Goal: Task Accomplishment & Management: Use online tool/utility

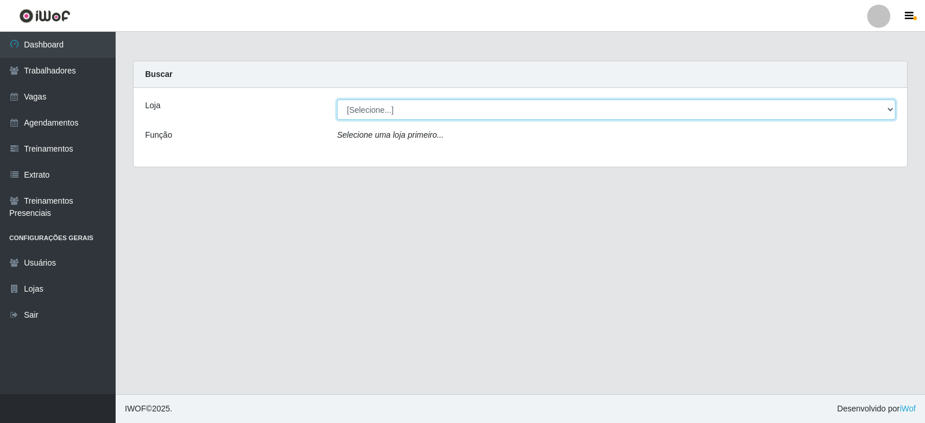
click at [460, 112] on select "[Selecione...] SuperFácil Atacado - Vale do Sol" at bounding box center [616, 109] width 559 height 20
select select "502"
click at [337, 99] on select "[Selecione...] SuperFácil Atacado - Vale do Sol" at bounding box center [616, 109] width 559 height 20
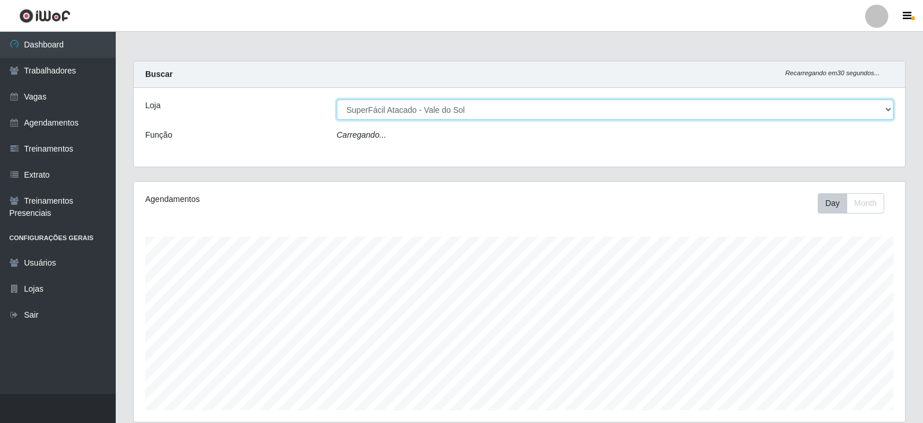
scroll to position [240, 771]
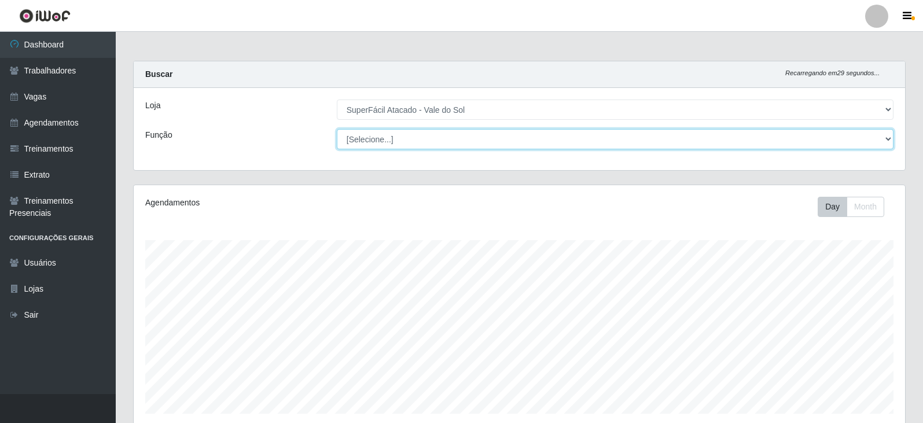
click at [448, 131] on select "[Selecione...] Embalador Embalador + Embalador ++ Operador de Caixa Operador de…" at bounding box center [615, 139] width 556 height 20
select select "72"
click at [337, 129] on select "[Selecione...] Embalador Embalador + Embalador ++ Operador de Caixa Operador de…" at bounding box center [615, 139] width 556 height 20
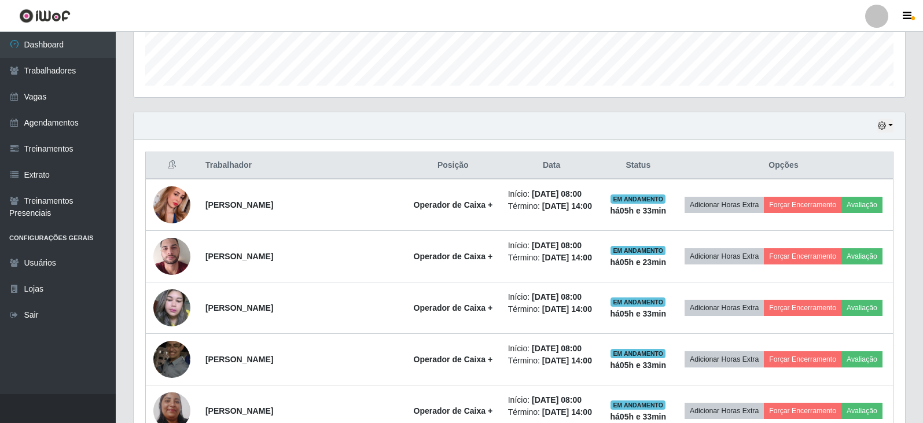
scroll to position [301, 0]
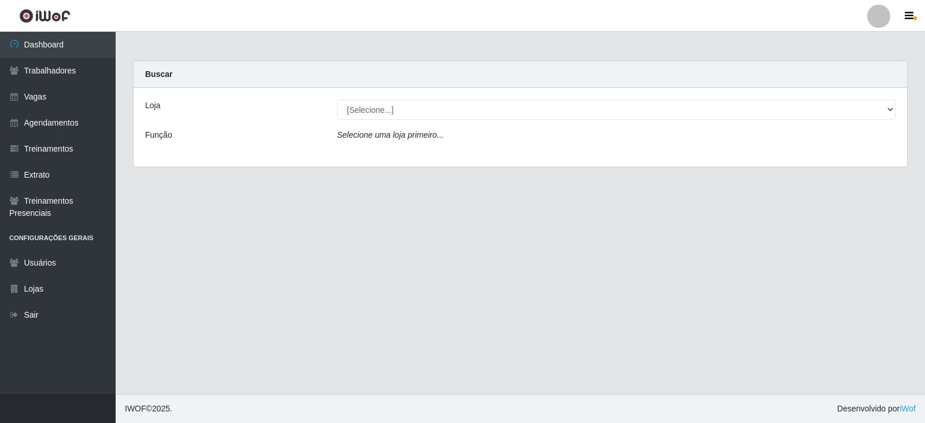
click at [380, 99] on div "Loja [Selecione...] SuperFácil Atacado - Vale do Sol Função Selecione uma loja …" at bounding box center [521, 127] width 774 height 79
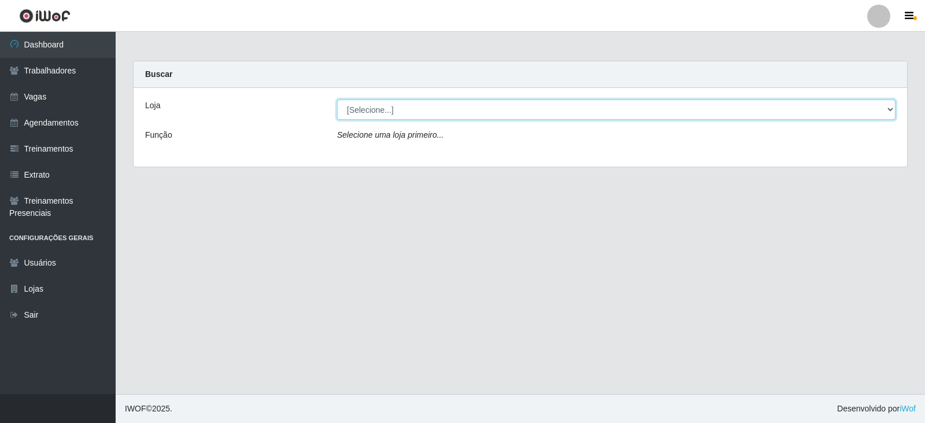
click at [385, 105] on select "[Selecione...] SuperFácil Atacado - Vale do Sol" at bounding box center [616, 109] width 559 height 20
select select "502"
click at [337, 99] on select "[Selecione...] SuperFácil Atacado - Vale do Sol" at bounding box center [616, 109] width 559 height 20
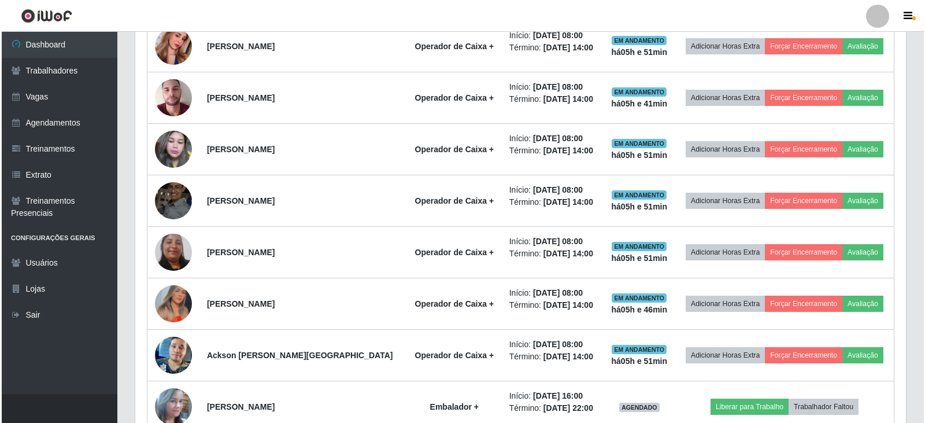
scroll to position [752, 0]
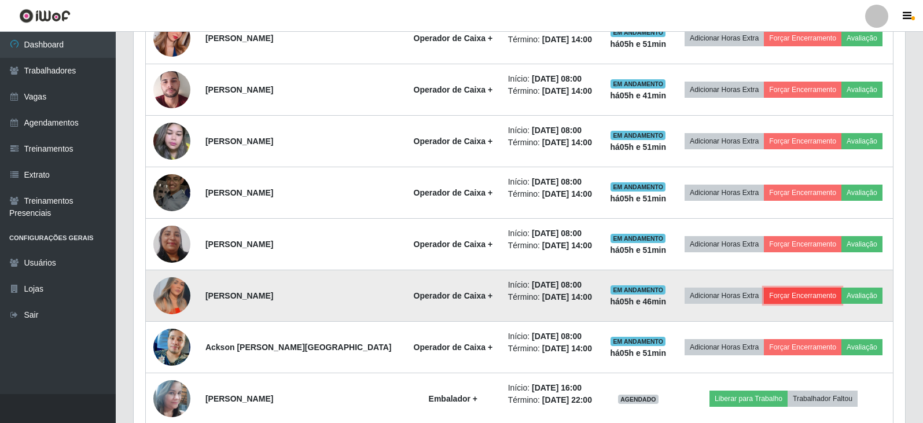
click at [804, 292] on button "Forçar Encerramento" at bounding box center [803, 295] width 78 height 16
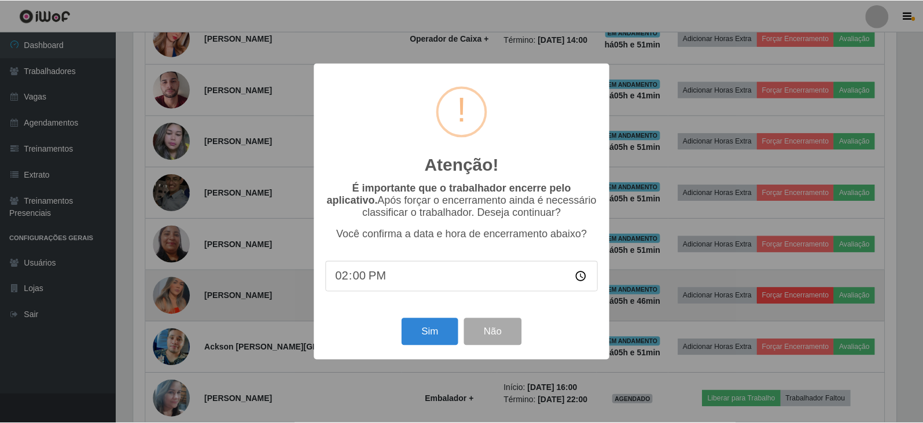
scroll to position [240, 765]
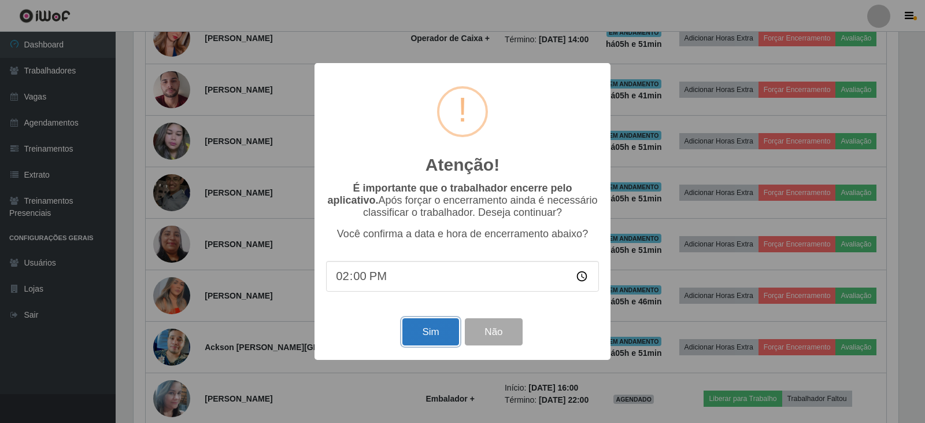
click at [450, 333] on button "Sim" at bounding box center [431, 331] width 56 height 27
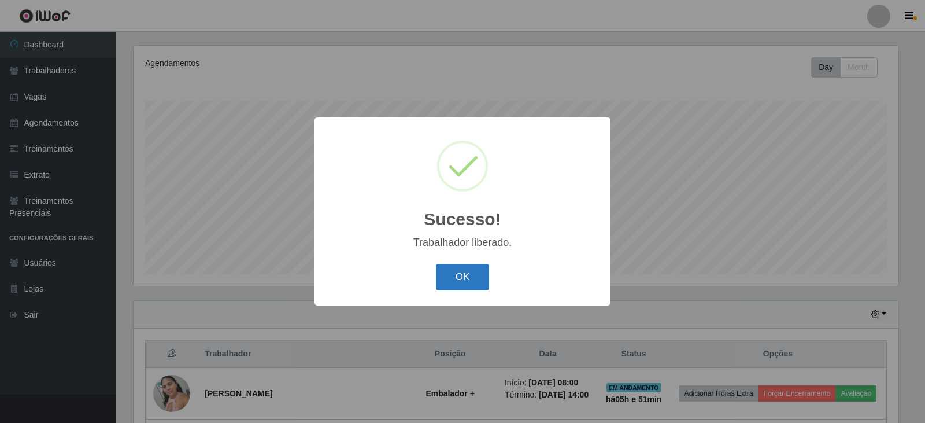
click at [454, 281] on button "OK" at bounding box center [463, 277] width 54 height 27
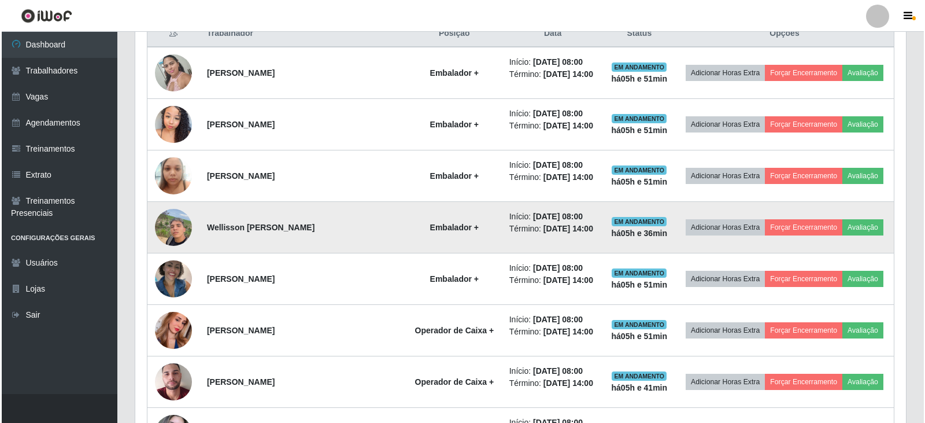
scroll to position [486, 0]
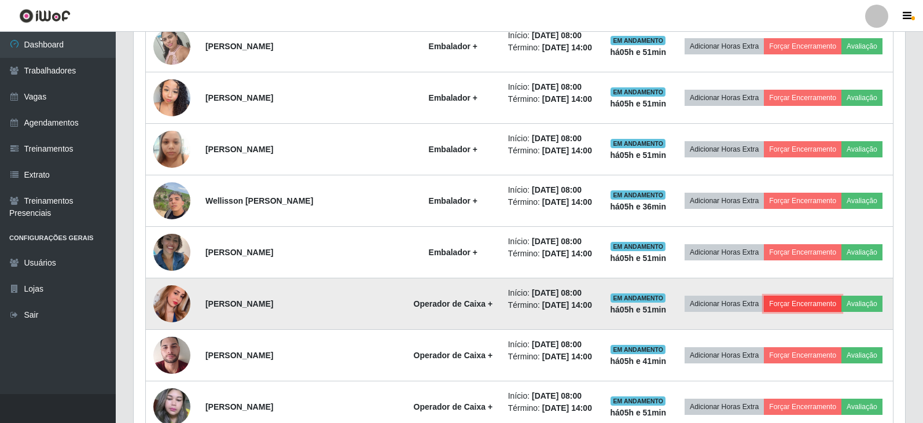
click at [796, 306] on button "Forçar Encerramento" at bounding box center [803, 304] width 78 height 16
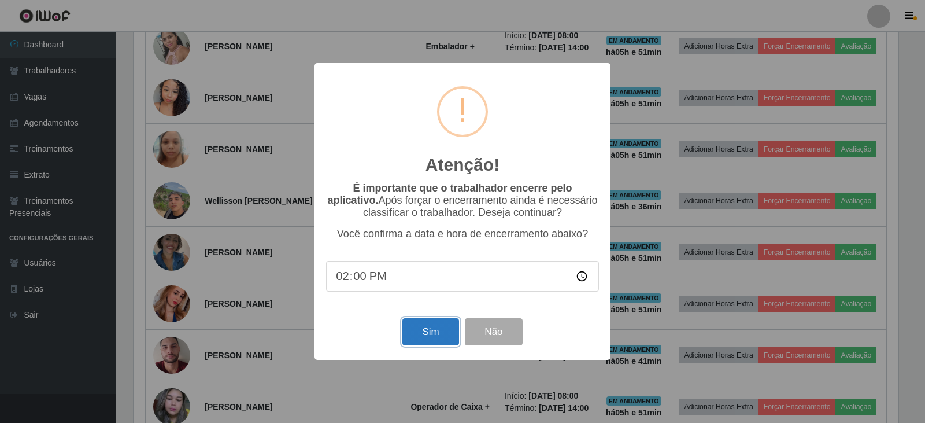
click at [450, 331] on button "Sim" at bounding box center [431, 331] width 56 height 27
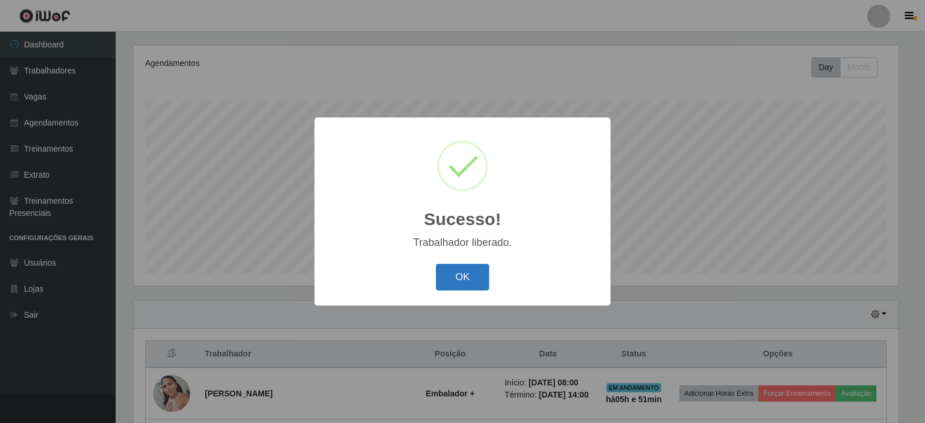
click at [476, 283] on button "OK" at bounding box center [463, 277] width 54 height 27
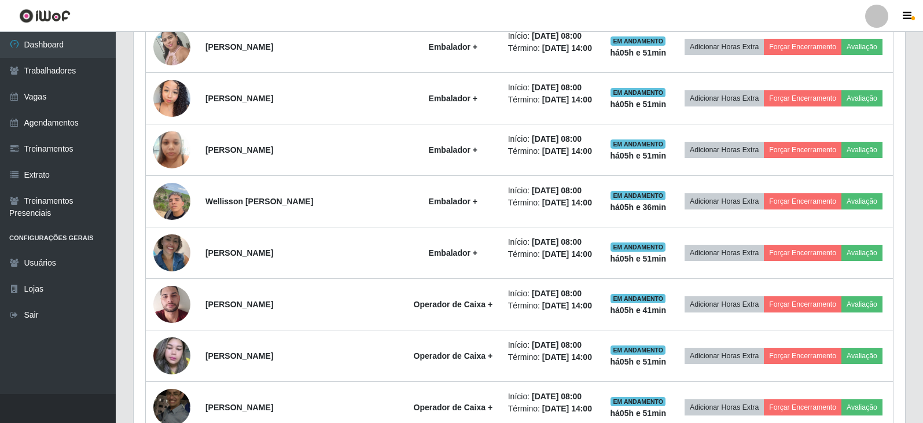
scroll to position [486, 0]
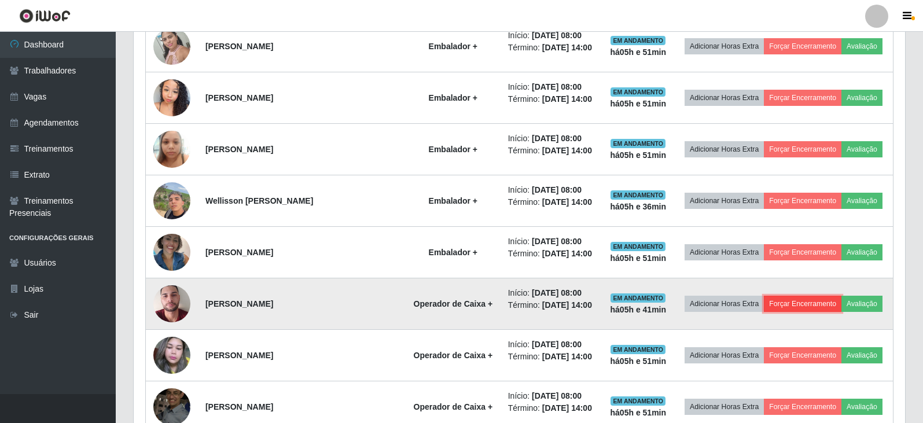
click at [803, 303] on button "Forçar Encerramento" at bounding box center [803, 304] width 78 height 16
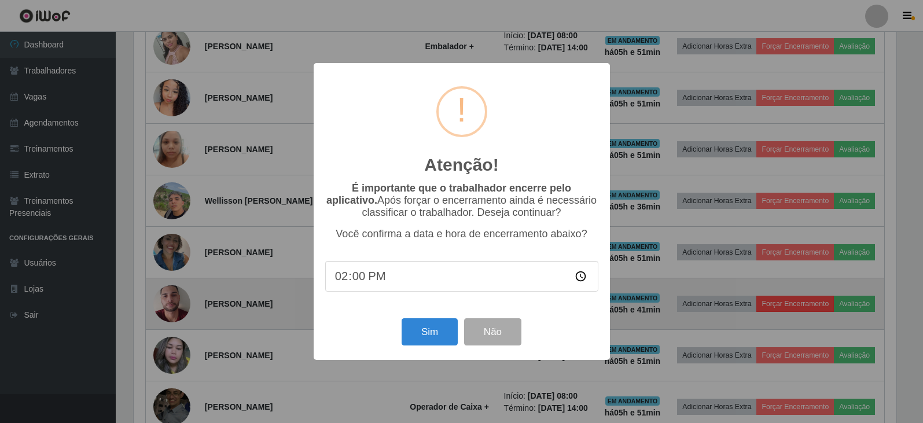
scroll to position [240, 765]
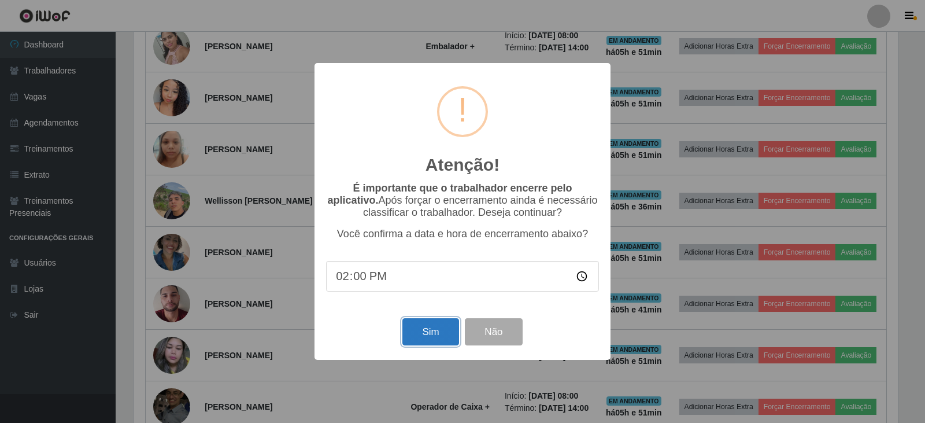
click at [440, 341] on button "Sim" at bounding box center [431, 331] width 56 height 27
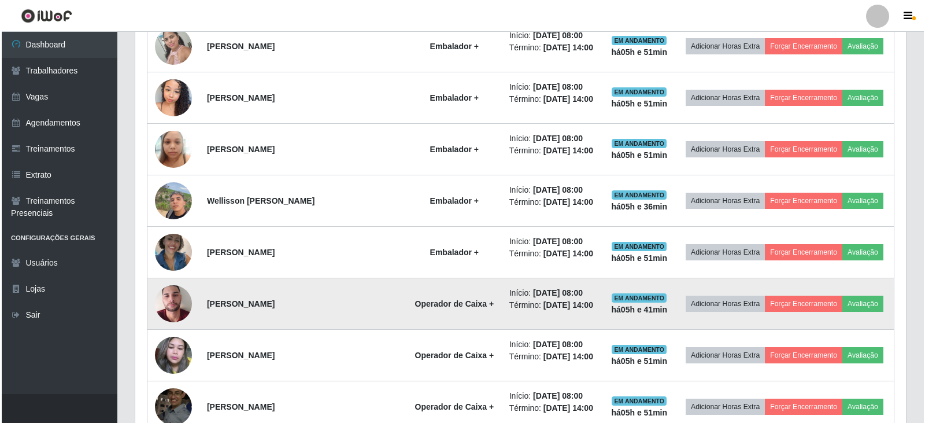
scroll to position [0, 0]
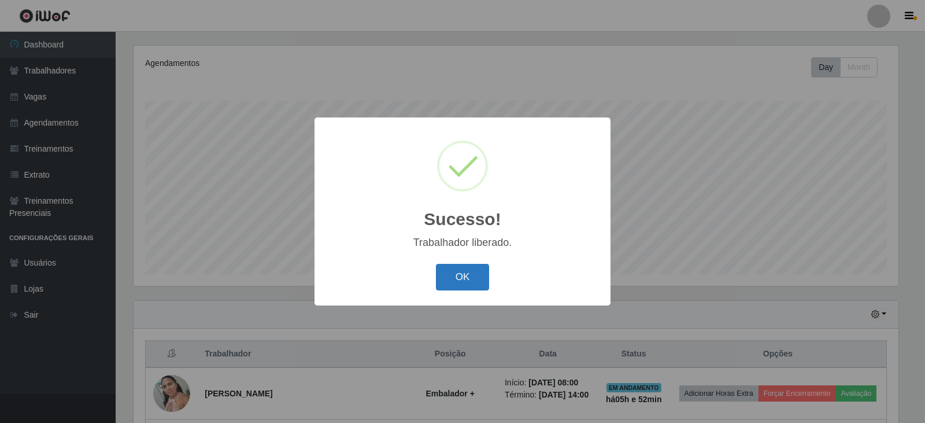
click at [463, 284] on button "OK" at bounding box center [463, 277] width 54 height 27
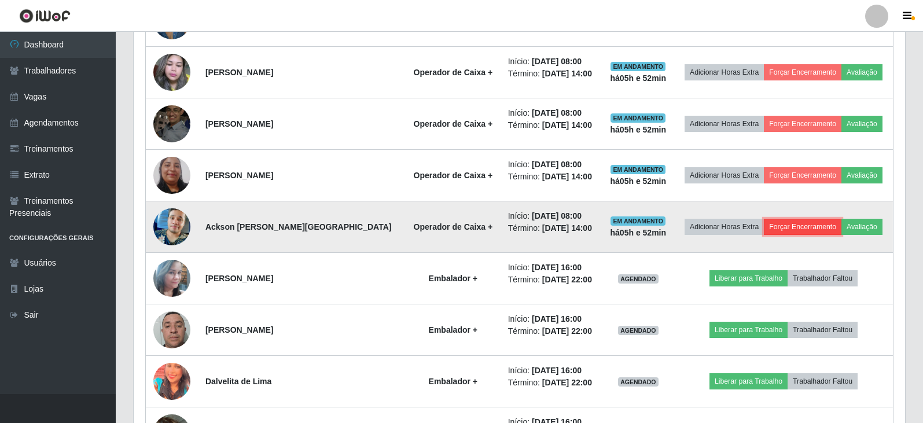
click at [815, 222] on button "Forçar Encerramento" at bounding box center [803, 227] width 78 height 16
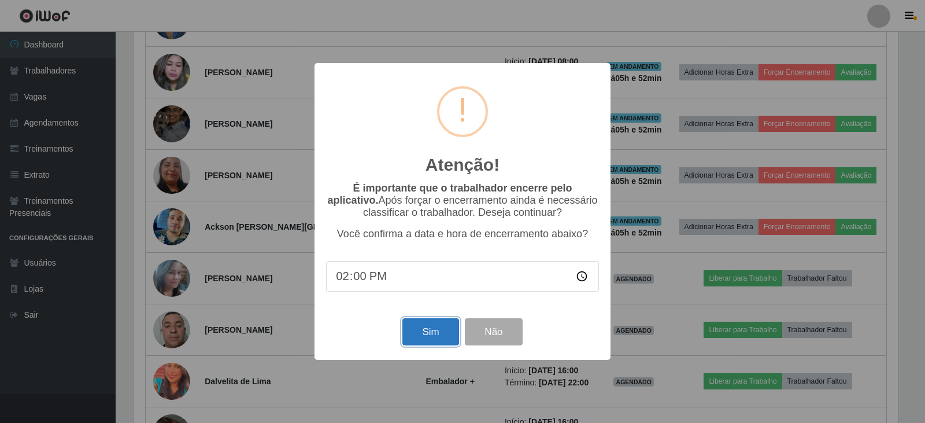
click at [434, 336] on button "Sim" at bounding box center [431, 331] width 56 height 27
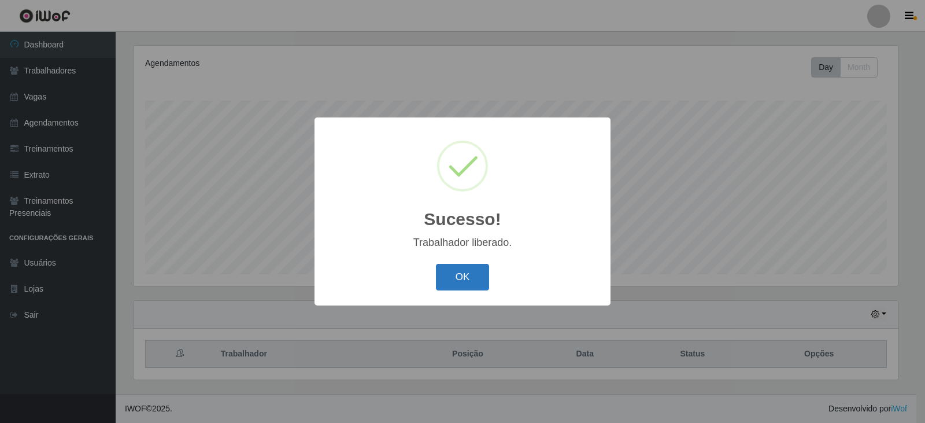
click at [478, 275] on button "OK" at bounding box center [463, 277] width 54 height 27
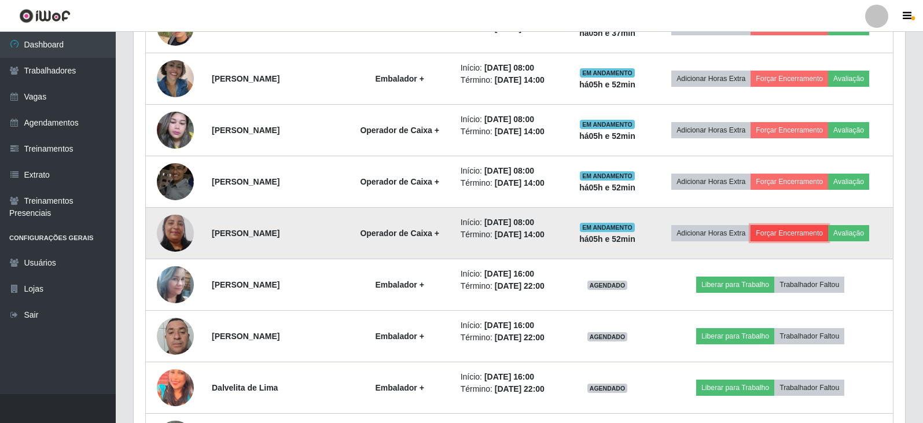
click at [789, 234] on button "Forçar Encerramento" at bounding box center [789, 233] width 78 height 16
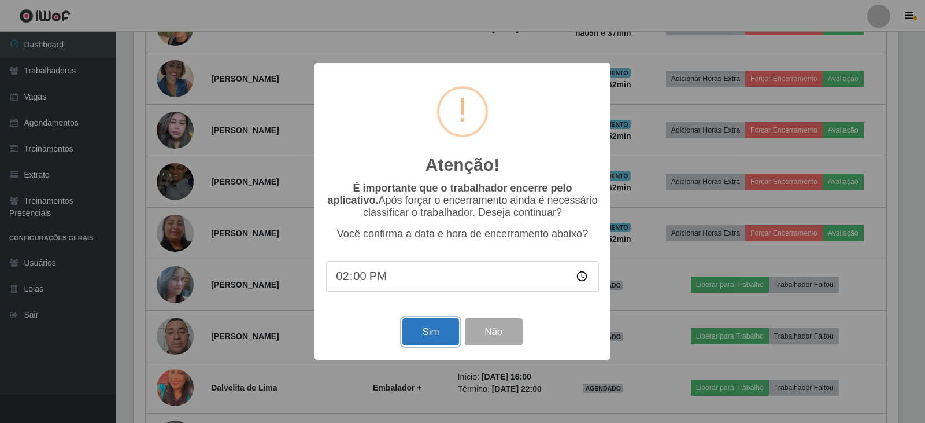
click at [429, 335] on button "Sim" at bounding box center [431, 331] width 56 height 27
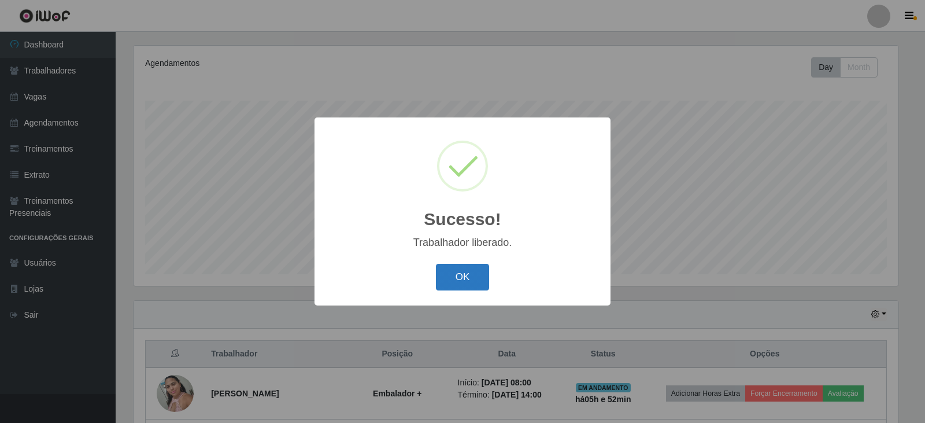
click at [468, 274] on button "OK" at bounding box center [463, 277] width 54 height 27
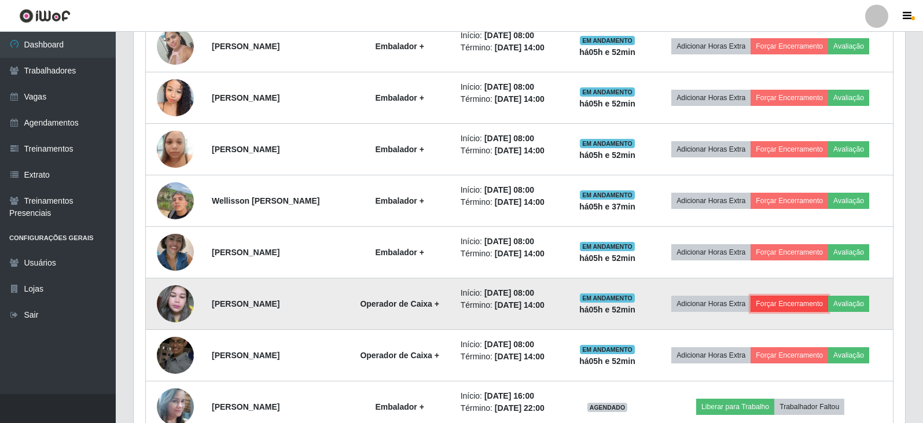
click at [782, 301] on button "Forçar Encerramento" at bounding box center [789, 304] width 78 height 16
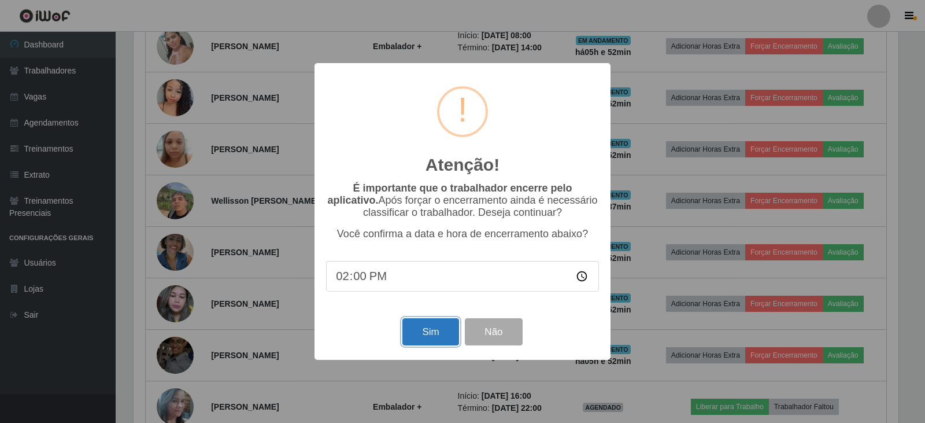
click at [437, 339] on button "Sim" at bounding box center [431, 331] width 56 height 27
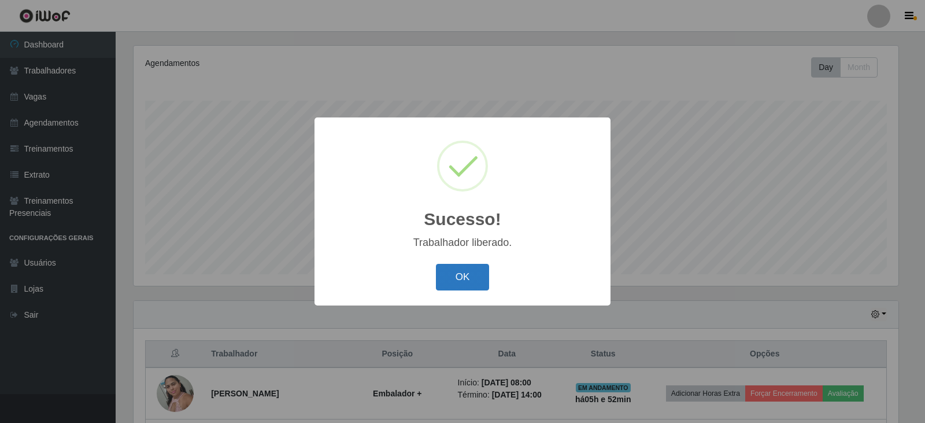
click at [460, 284] on button "OK" at bounding box center [463, 277] width 54 height 27
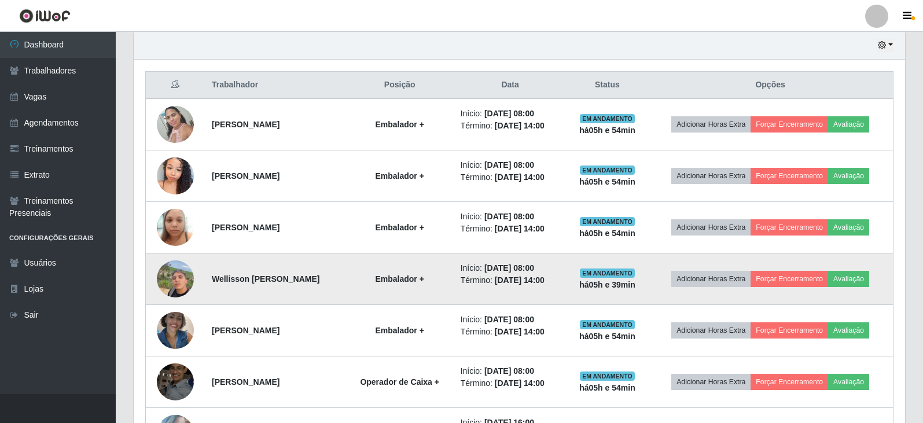
scroll to position [429, 0]
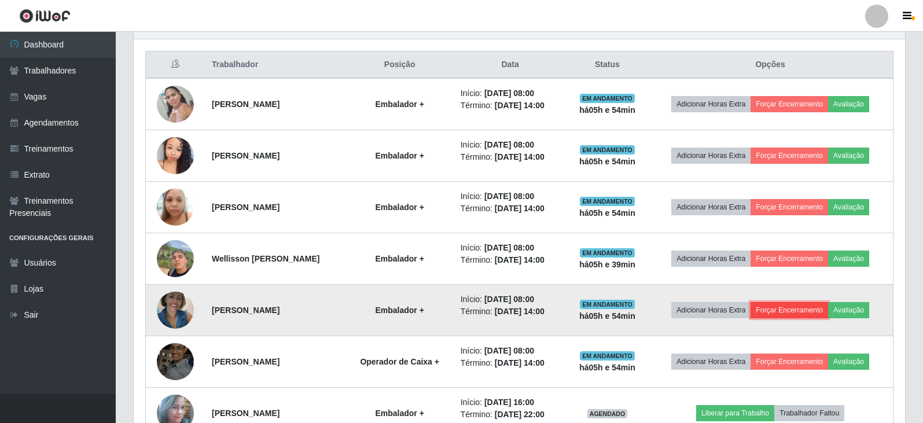
click at [800, 305] on button "Forçar Encerramento" at bounding box center [789, 310] width 78 height 16
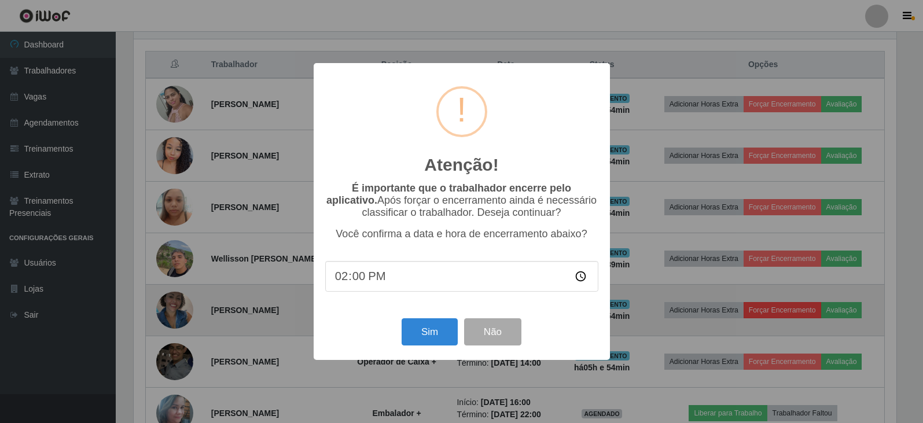
scroll to position [240, 765]
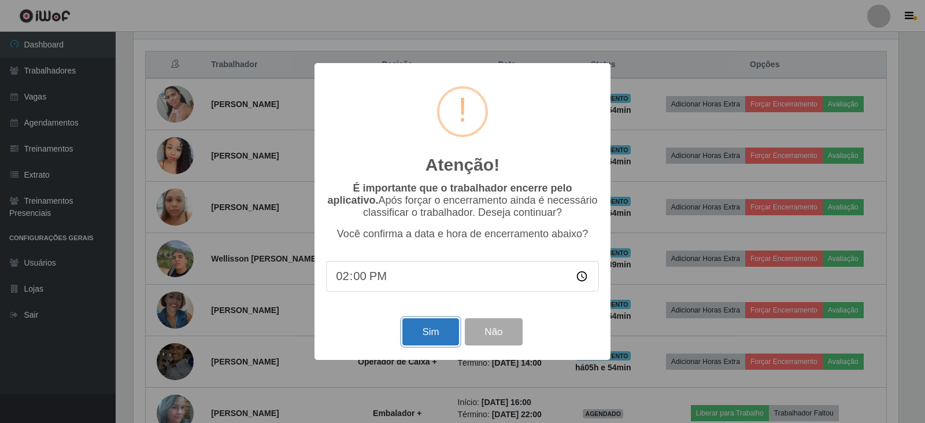
click at [414, 333] on button "Sim" at bounding box center [431, 331] width 56 height 27
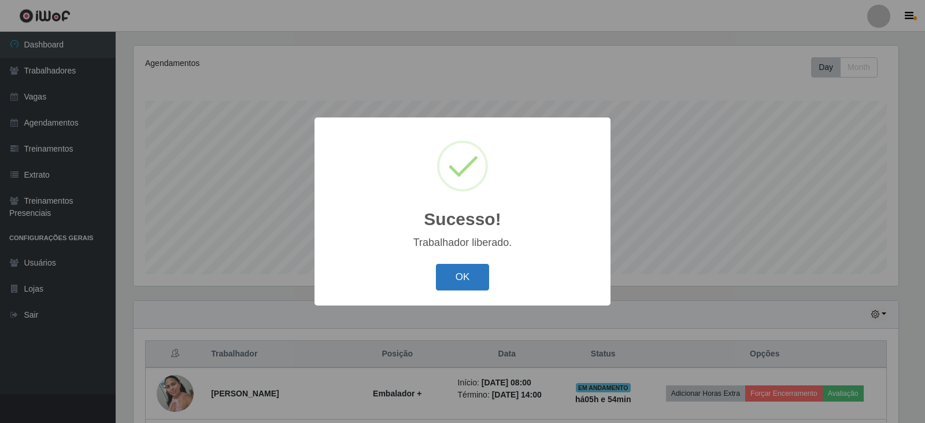
click at [452, 270] on button "OK" at bounding box center [463, 277] width 54 height 27
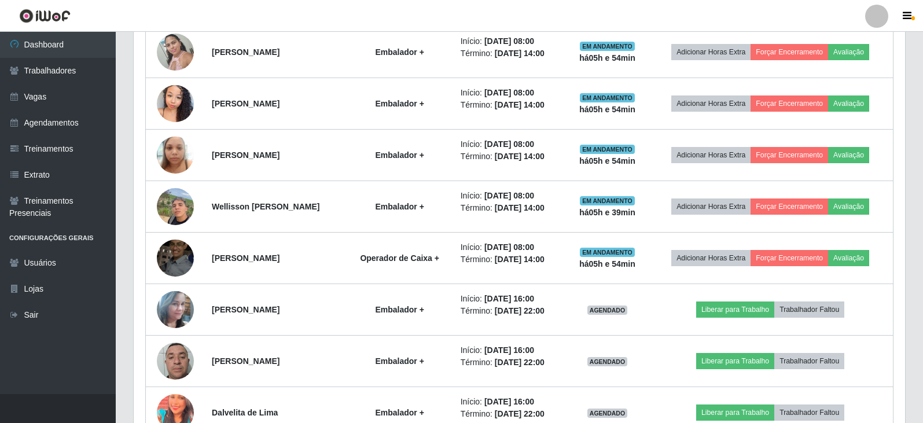
scroll to position [486, 0]
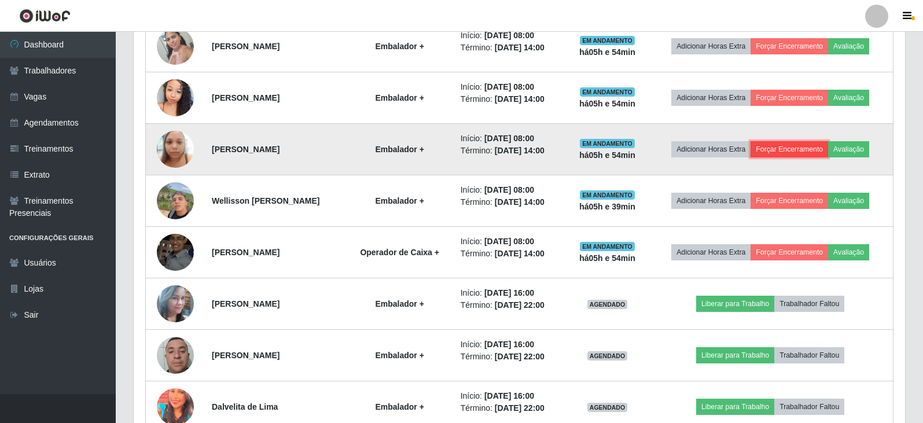
click at [788, 146] on button "Forçar Encerramento" at bounding box center [789, 149] width 78 height 16
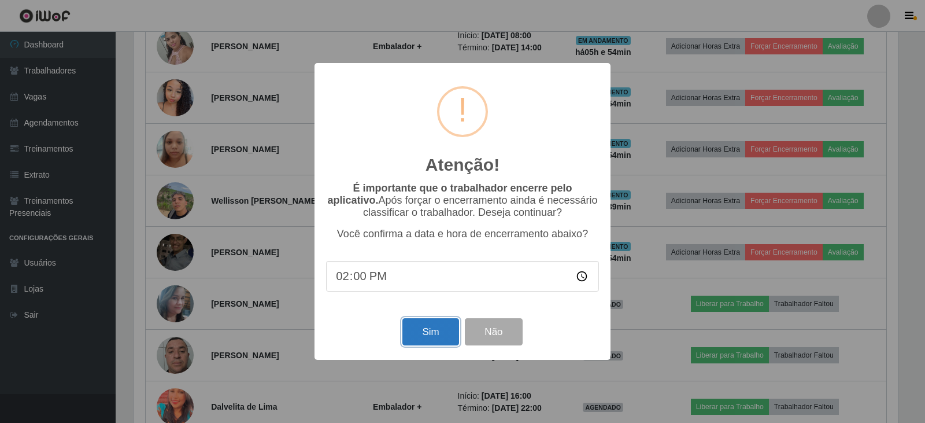
click at [419, 334] on button "Sim" at bounding box center [431, 331] width 56 height 27
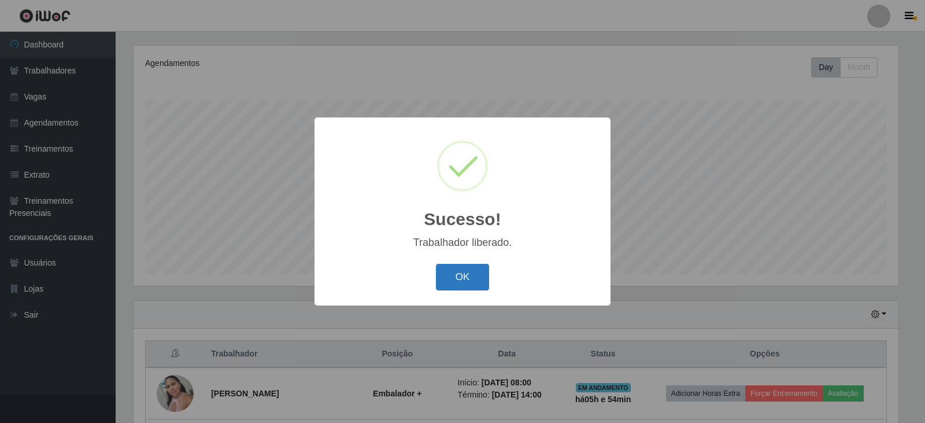
click at [474, 275] on button "OK" at bounding box center [463, 277] width 54 height 27
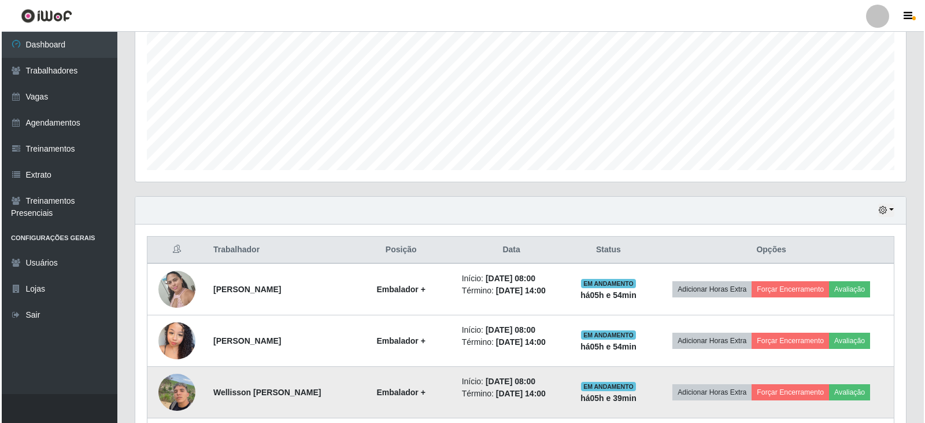
scroll to position [255, 0]
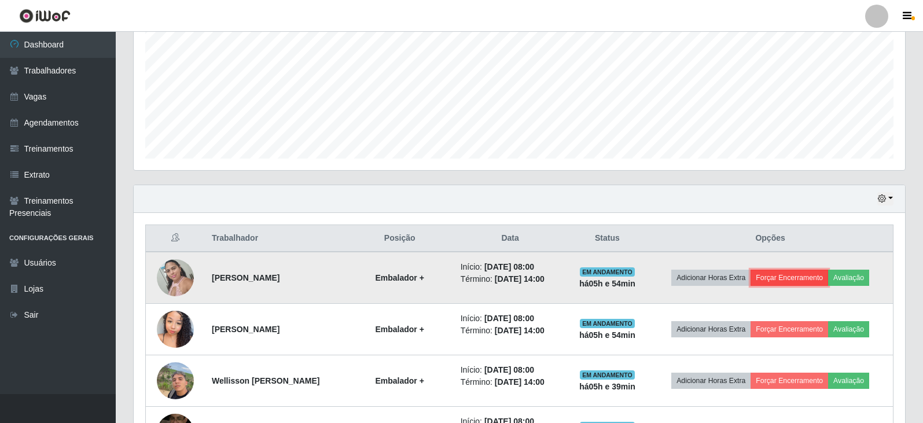
click at [803, 278] on button "Forçar Encerramento" at bounding box center [789, 278] width 78 height 16
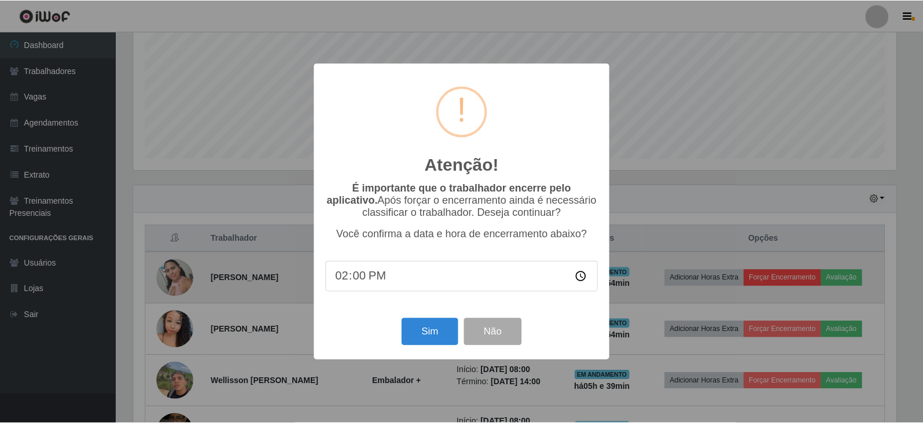
scroll to position [240, 765]
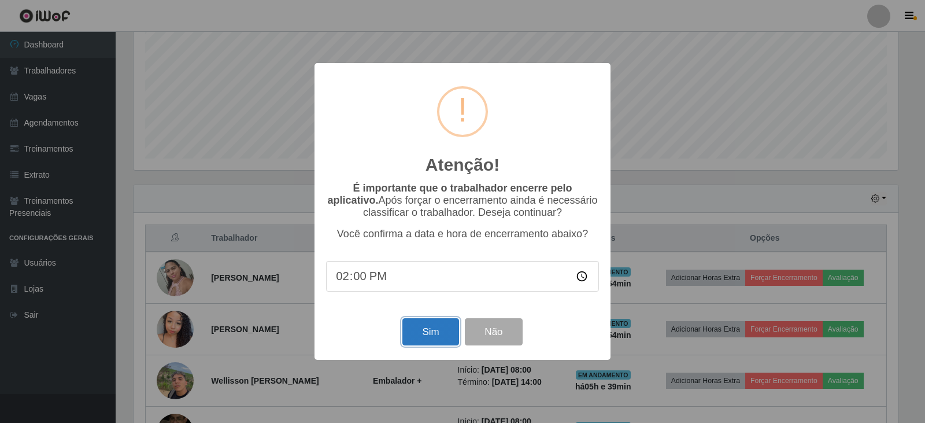
click at [426, 330] on button "Sim" at bounding box center [431, 331] width 56 height 27
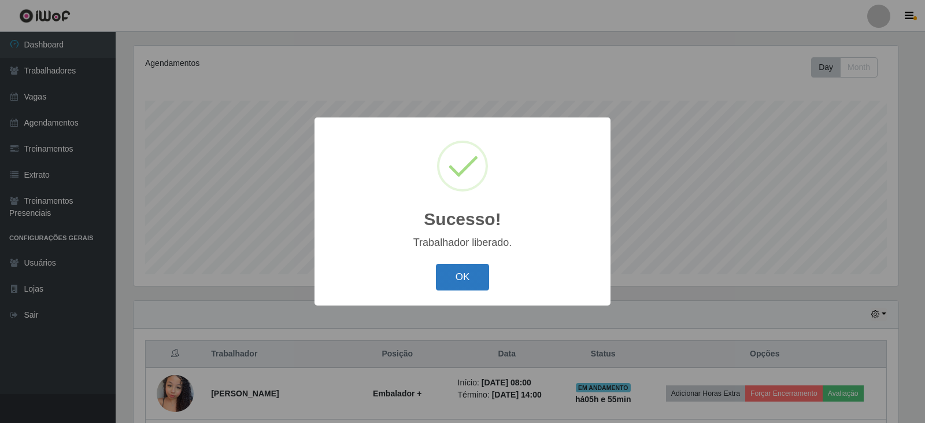
click at [453, 274] on button "OK" at bounding box center [463, 277] width 54 height 27
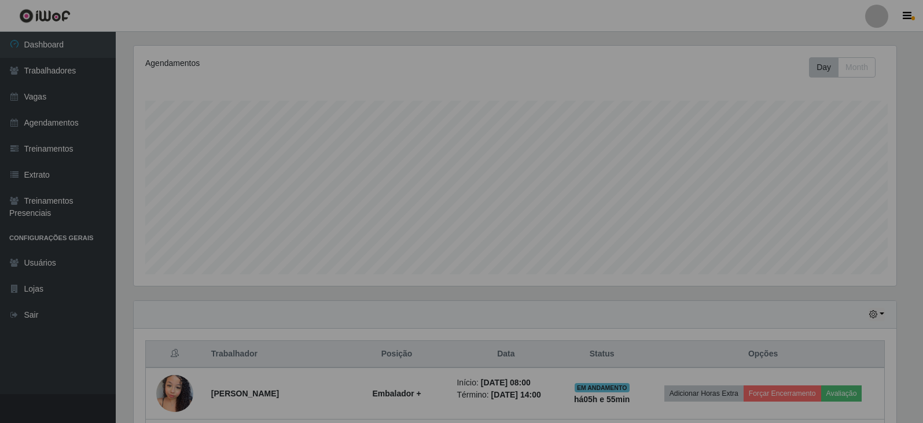
scroll to position [240, 771]
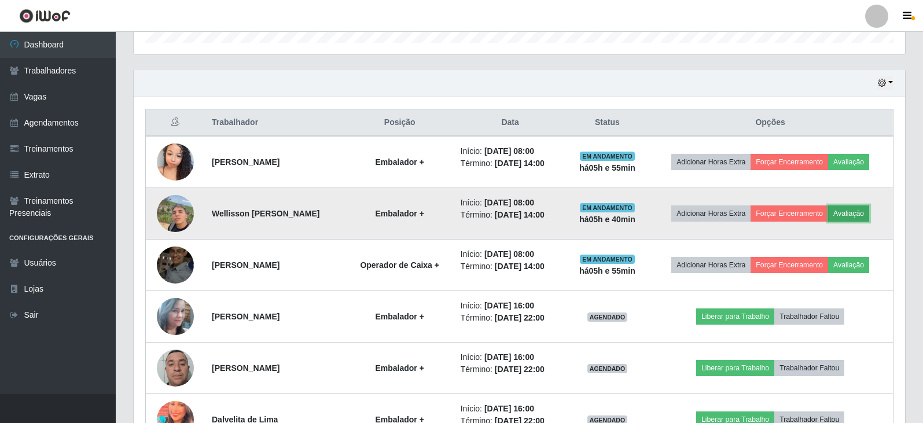
click at [869, 210] on button "Avaliação" at bounding box center [848, 213] width 41 height 16
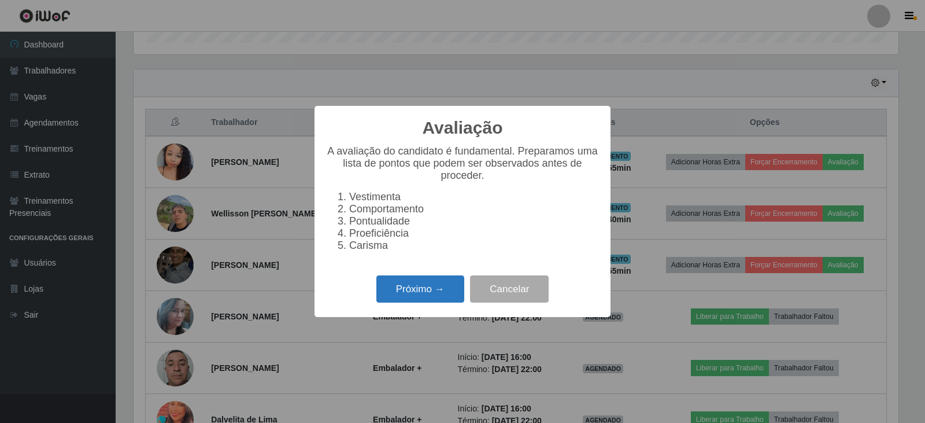
click at [437, 294] on button "Próximo →" at bounding box center [421, 288] width 88 height 27
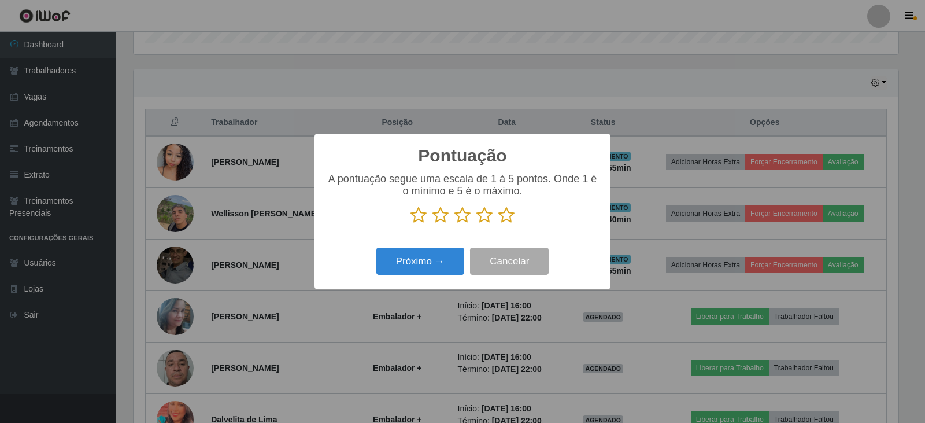
click at [504, 213] on icon at bounding box center [507, 214] width 16 height 17
click at [499, 224] on input "radio" at bounding box center [499, 224] width 0 height 0
click at [436, 264] on button "Próximo →" at bounding box center [421, 261] width 88 height 27
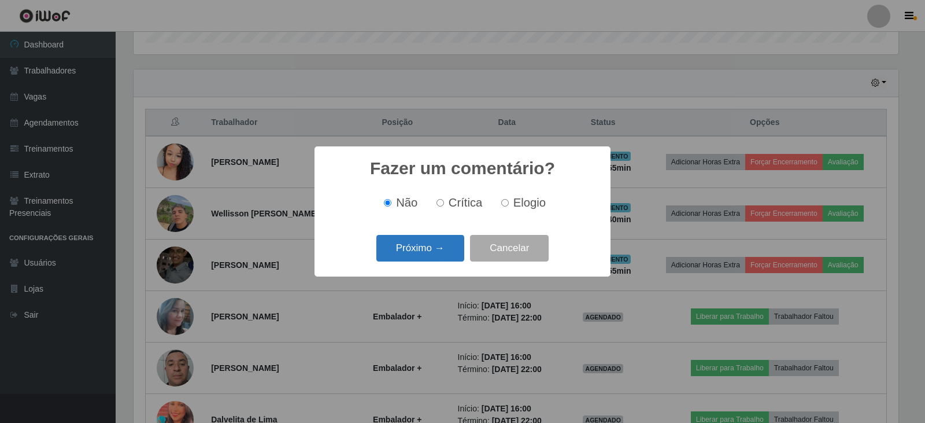
click at [433, 243] on button "Próximo →" at bounding box center [421, 248] width 88 height 27
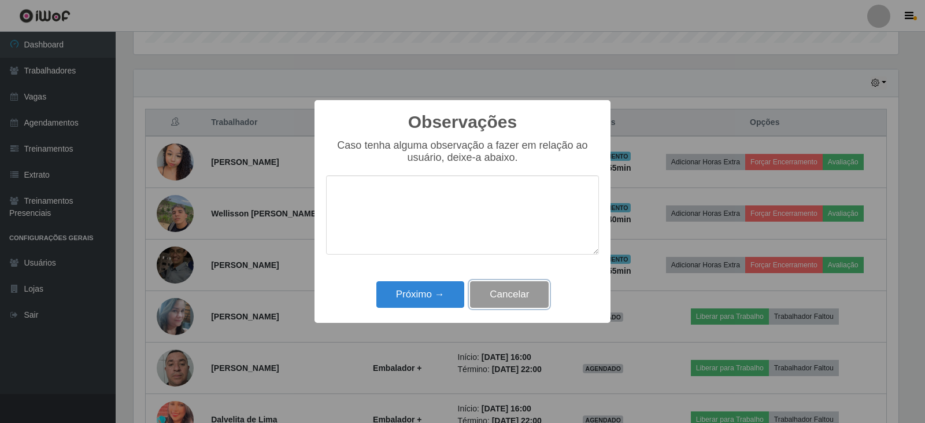
click at [521, 297] on button "Cancelar" at bounding box center [509, 294] width 79 height 27
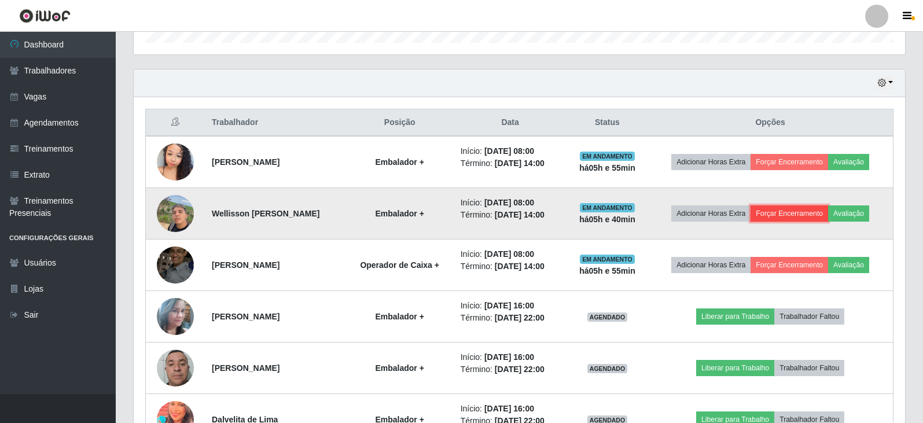
click at [796, 213] on button "Forçar Encerramento" at bounding box center [789, 213] width 78 height 16
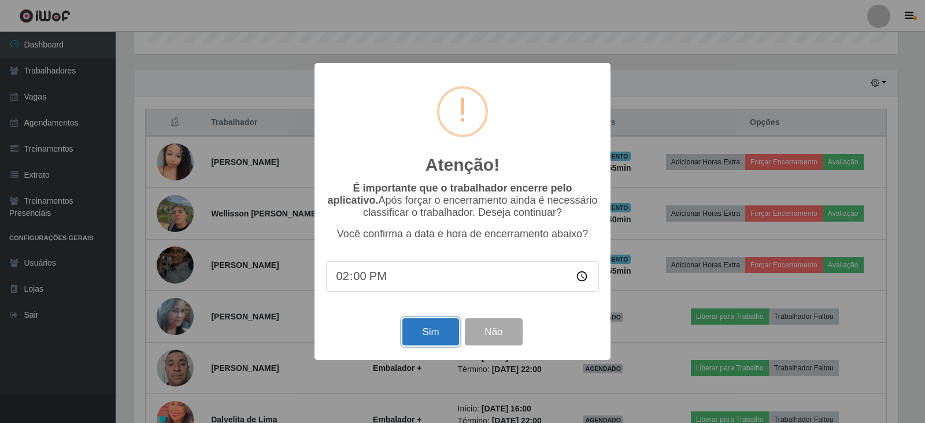
click at [430, 329] on button "Sim" at bounding box center [431, 331] width 56 height 27
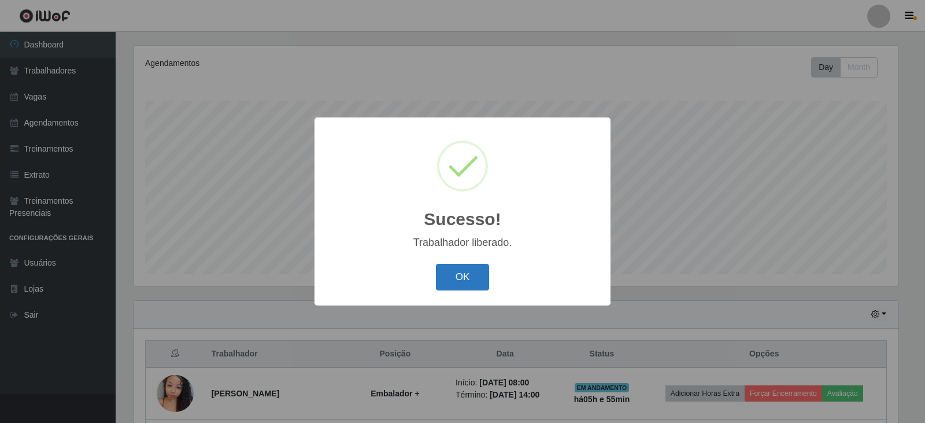
click at [474, 272] on button "OK" at bounding box center [463, 277] width 54 height 27
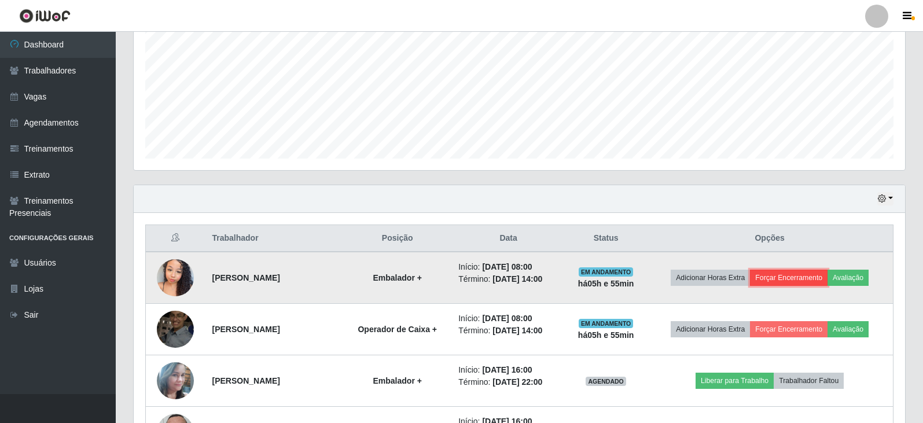
click at [805, 278] on button "Forçar Encerramento" at bounding box center [789, 278] width 78 height 16
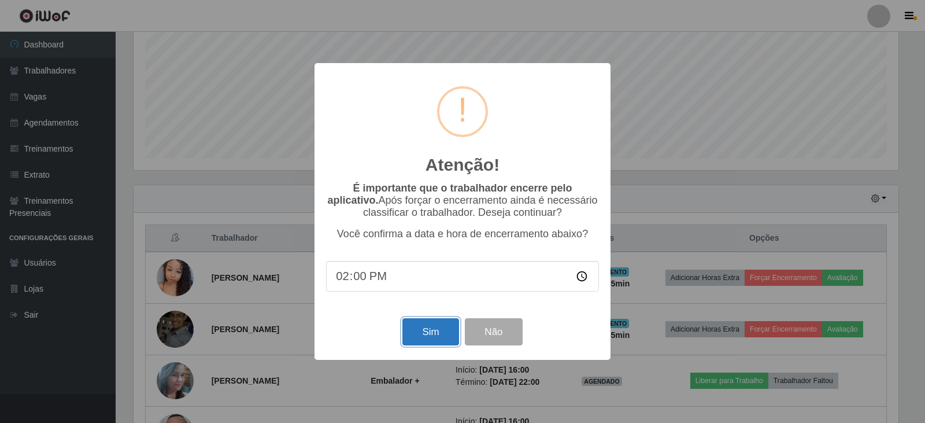
click at [441, 329] on button "Sim" at bounding box center [431, 331] width 56 height 27
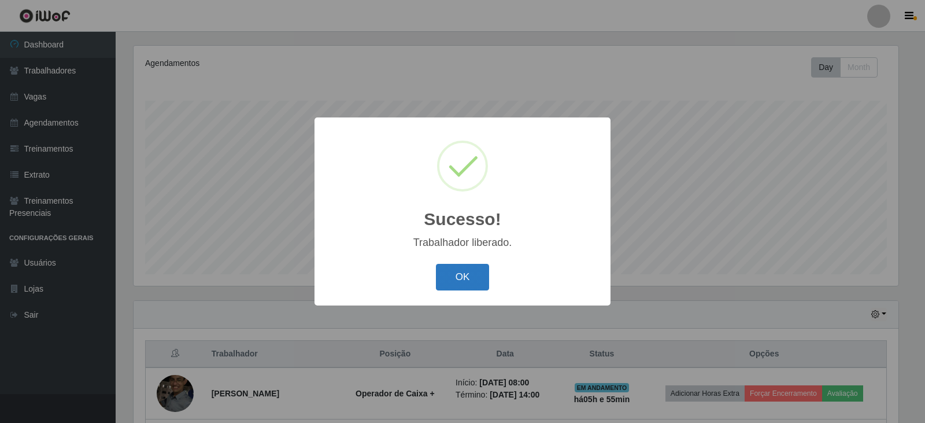
click at [444, 270] on button "OK" at bounding box center [463, 277] width 54 height 27
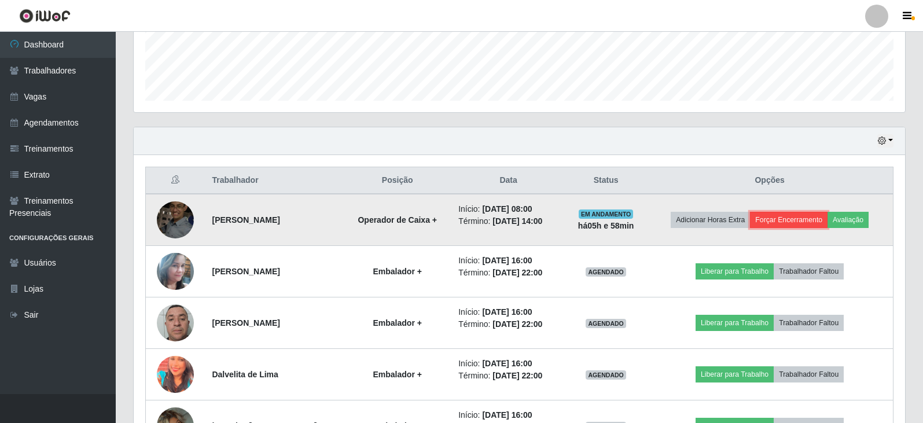
click at [799, 221] on button "Forçar Encerramento" at bounding box center [789, 220] width 78 height 16
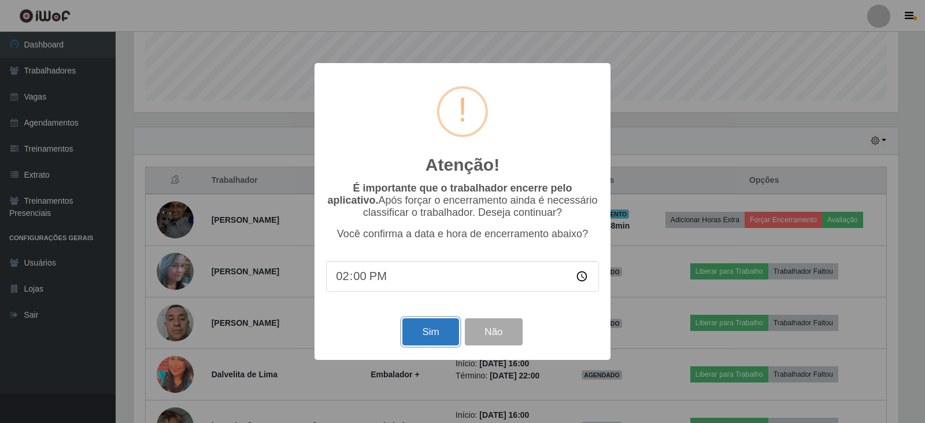
click at [432, 338] on button "Sim" at bounding box center [431, 331] width 56 height 27
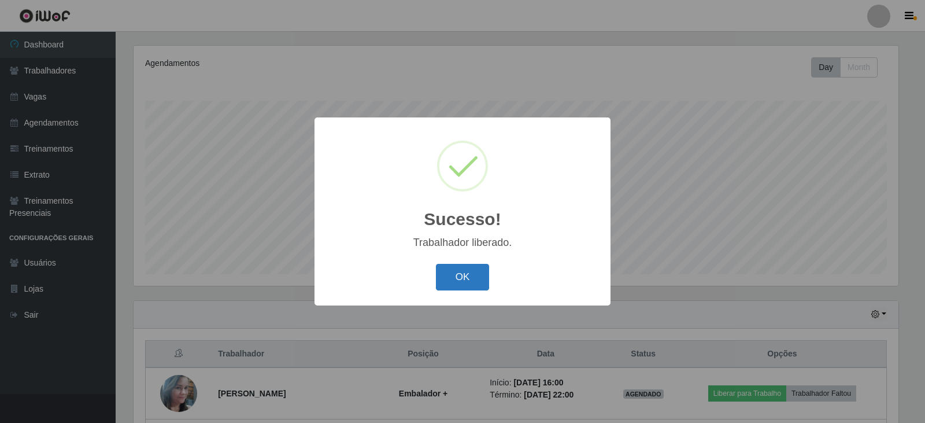
click at [456, 267] on button "OK" at bounding box center [463, 277] width 54 height 27
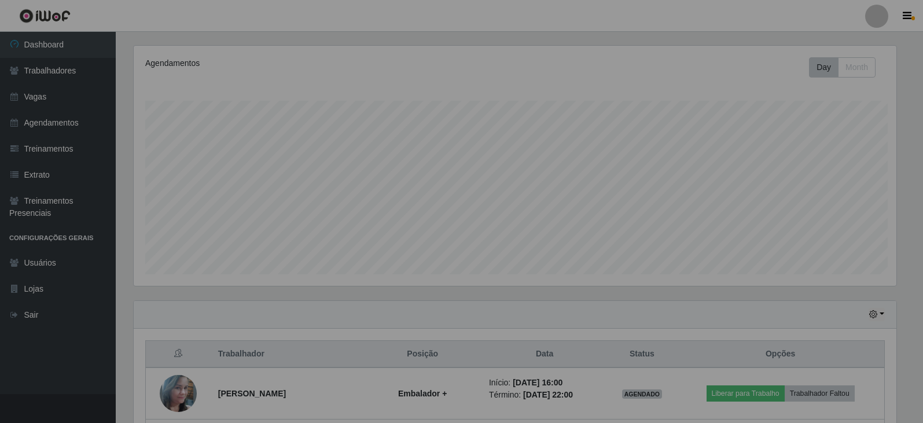
scroll to position [240, 771]
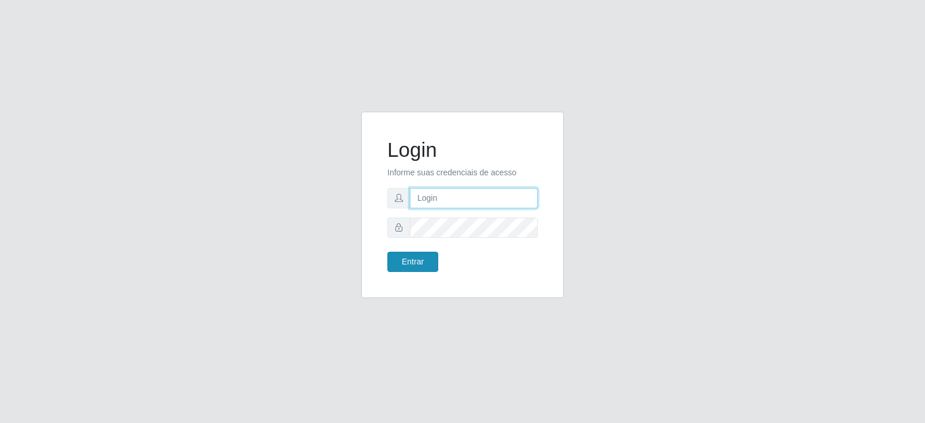
type input "[EMAIL_ADDRESS][DOMAIN_NAME]"
click at [433, 256] on button "Entrar" at bounding box center [413, 262] width 51 height 20
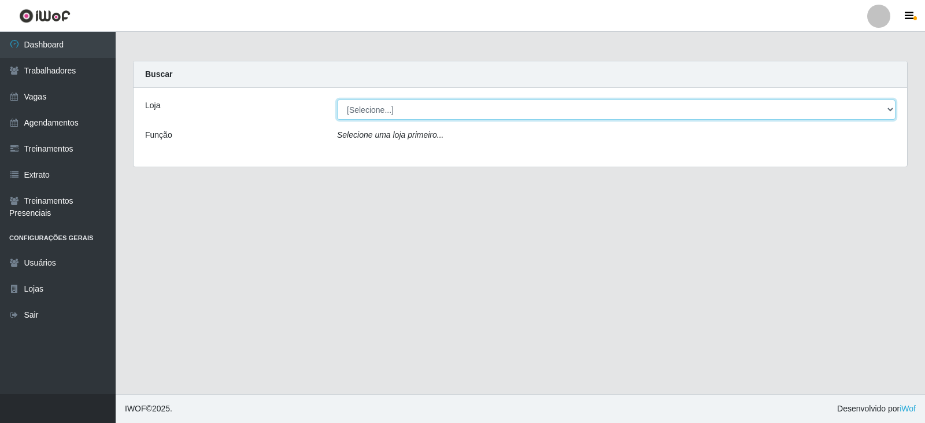
click at [389, 104] on select "[Selecione...] SuperFácil Atacado - Vale do Sol" at bounding box center [616, 109] width 559 height 20
select select "502"
click at [337, 99] on select "[Selecione...] SuperFácil Atacado - Vale do Sol" at bounding box center [616, 109] width 559 height 20
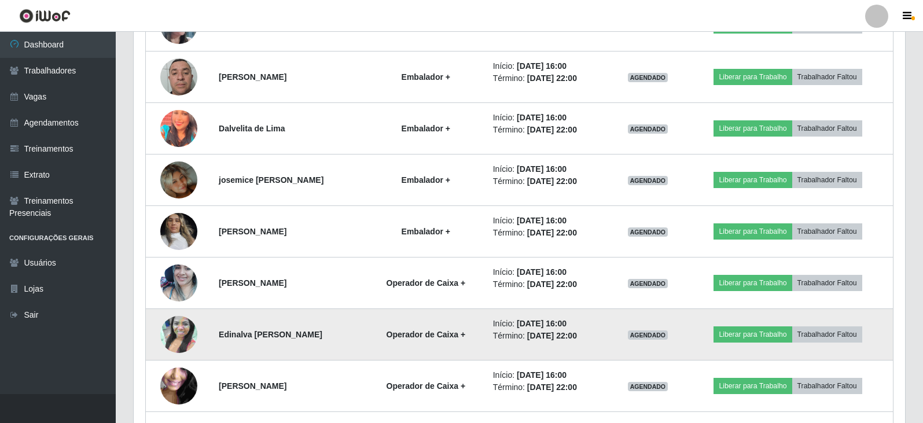
scroll to position [487, 0]
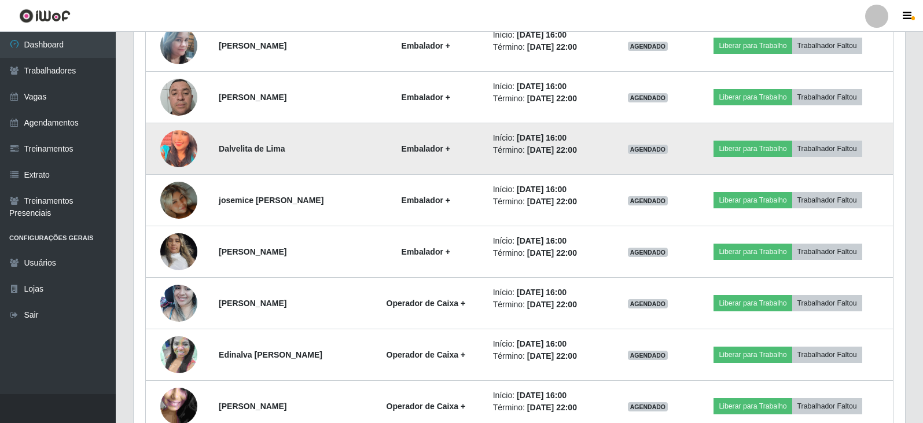
click at [171, 145] on img at bounding box center [178, 149] width 37 height 46
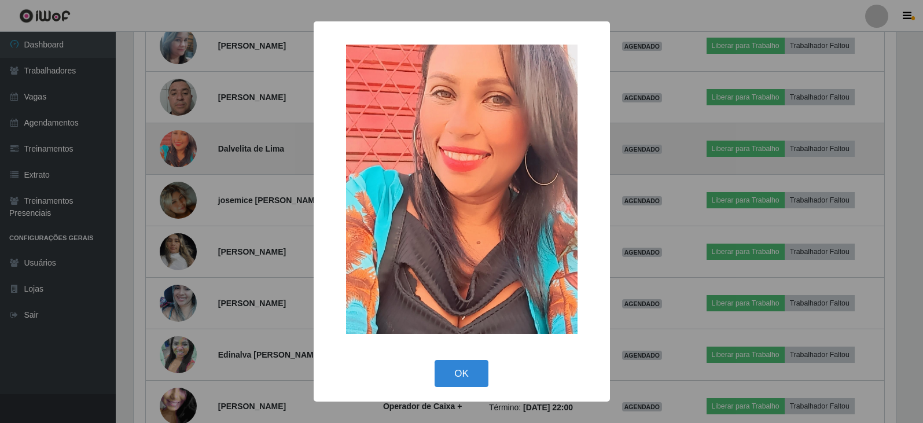
scroll to position [240, 765]
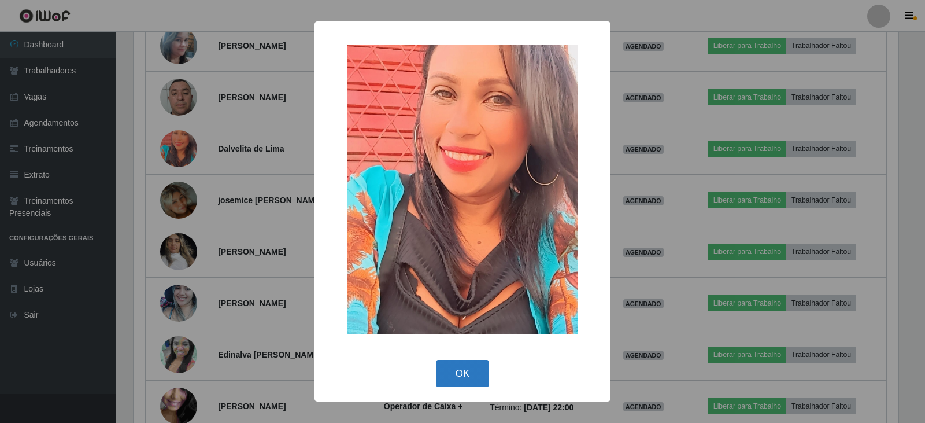
click at [469, 366] on button "OK" at bounding box center [463, 373] width 54 height 27
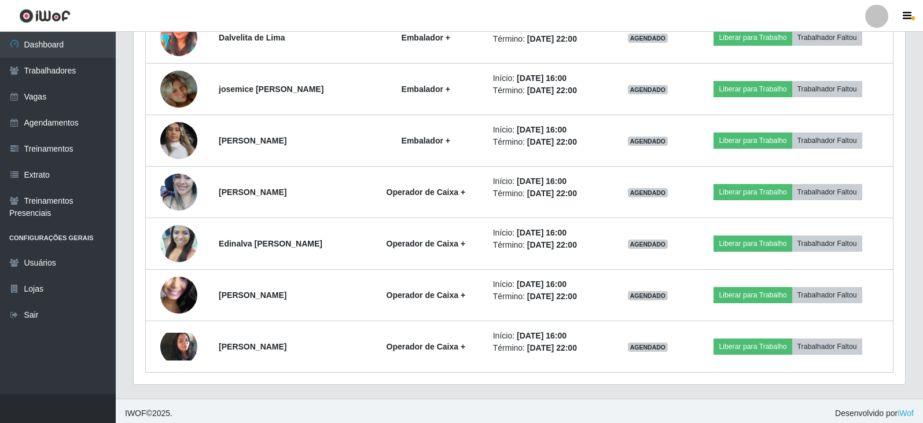
scroll to position [603, 0]
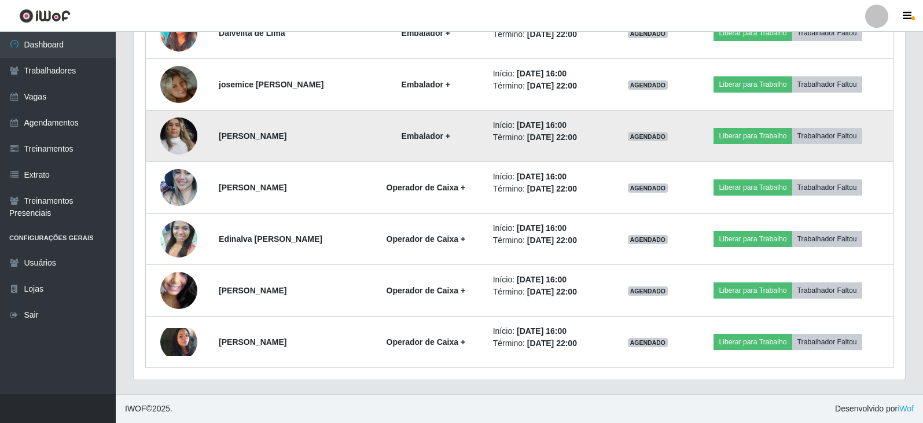
click at [286, 132] on strong "[PERSON_NAME]" at bounding box center [253, 135] width 68 height 9
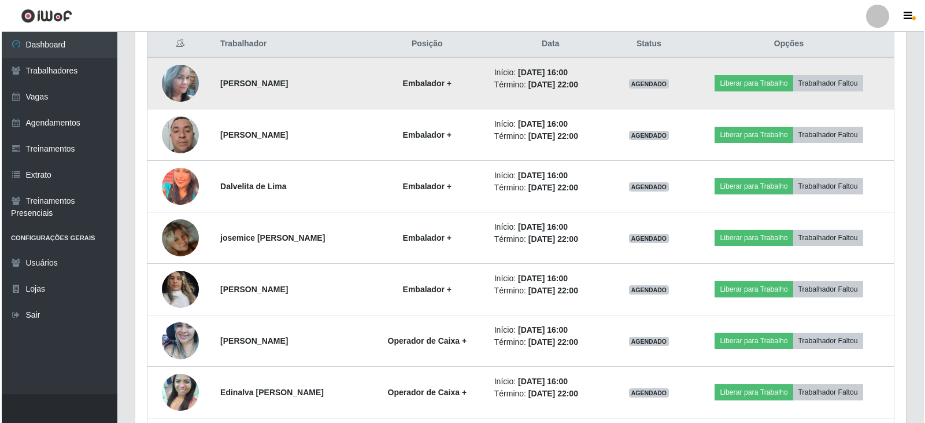
scroll to position [429, 0]
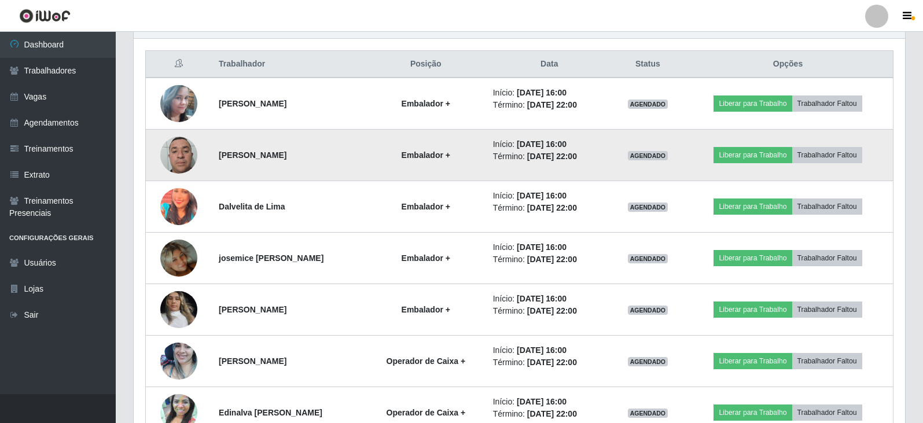
click at [177, 153] on img at bounding box center [178, 154] width 37 height 49
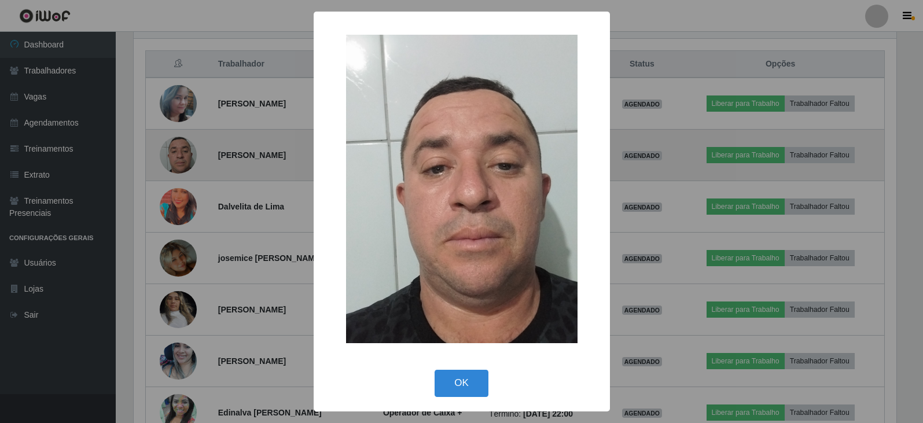
scroll to position [240, 765]
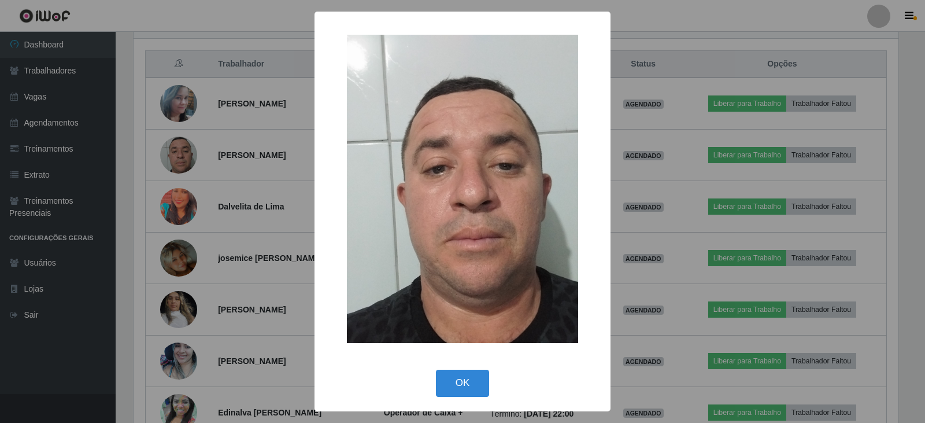
click at [194, 89] on div "× OK Cancel" at bounding box center [462, 211] width 925 height 423
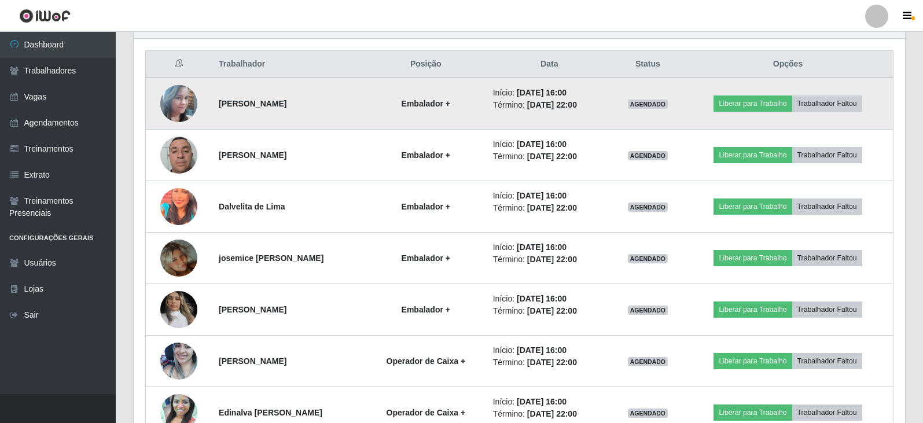
scroll to position [240, 771]
click at [179, 102] on img at bounding box center [178, 104] width 37 height 66
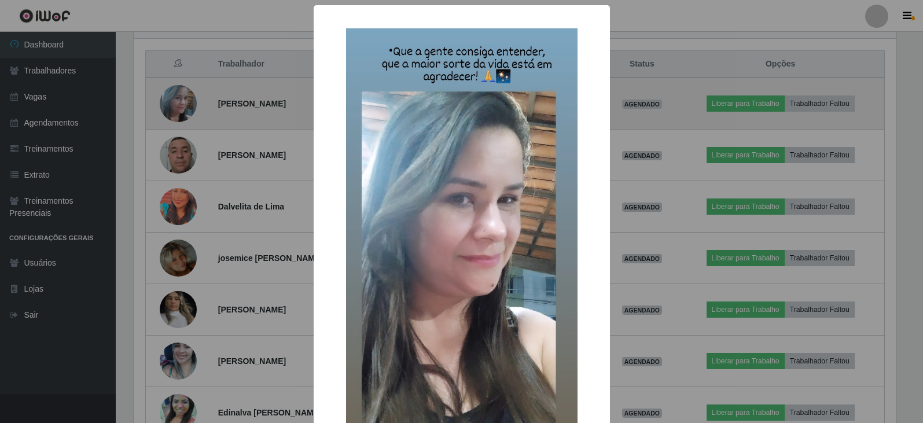
scroll to position [240, 765]
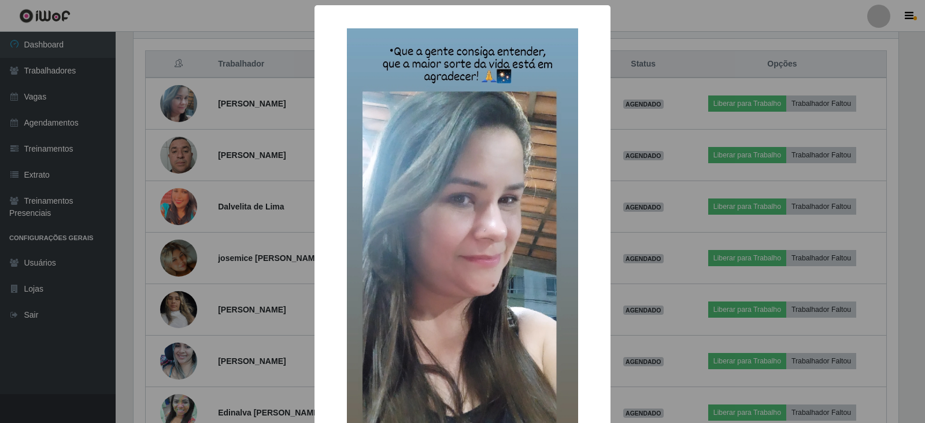
click at [193, 123] on div "× OK Cancel" at bounding box center [462, 211] width 925 height 423
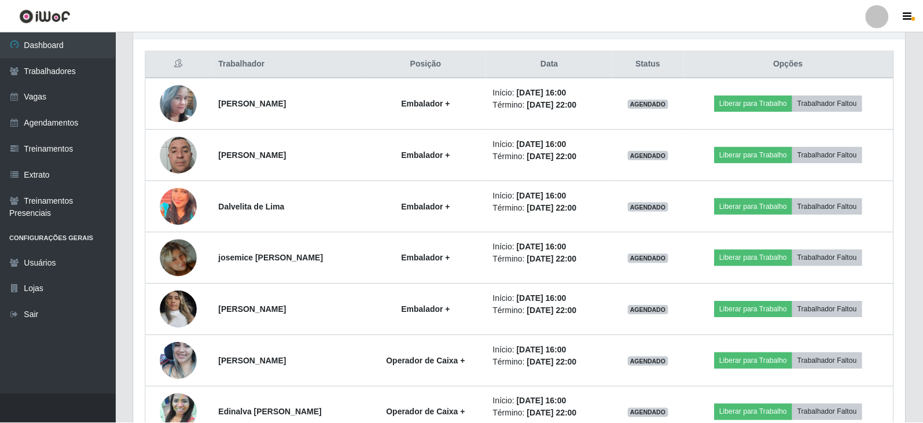
scroll to position [240, 771]
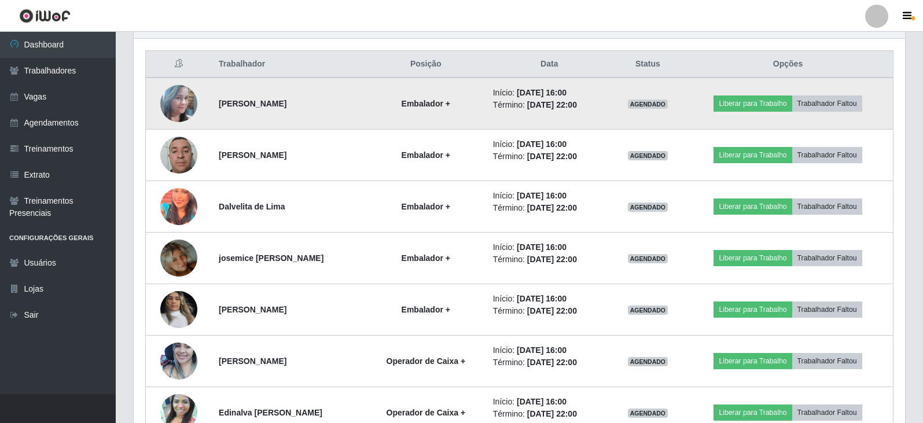
click at [187, 108] on img at bounding box center [178, 104] width 37 height 66
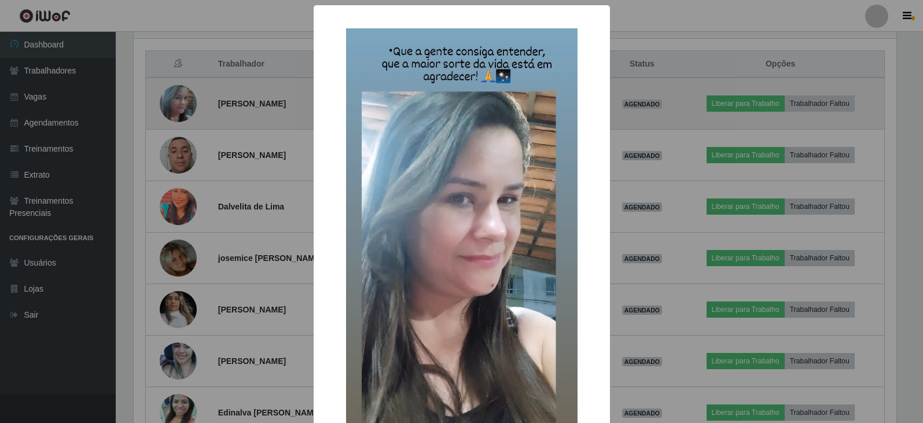
scroll to position [240, 765]
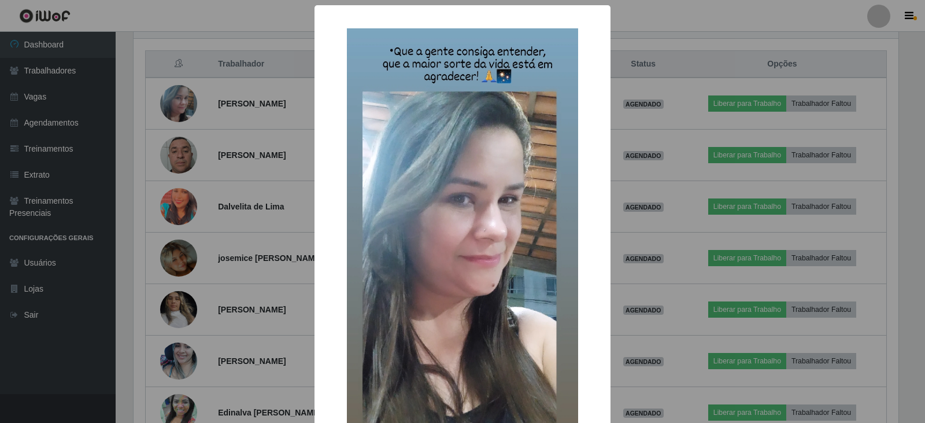
click at [220, 158] on div "× OK Cancel" at bounding box center [462, 211] width 925 height 423
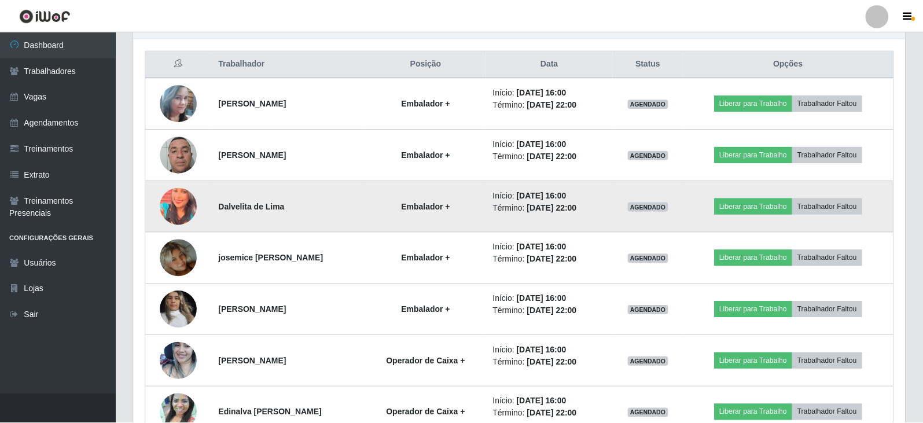
scroll to position [240, 771]
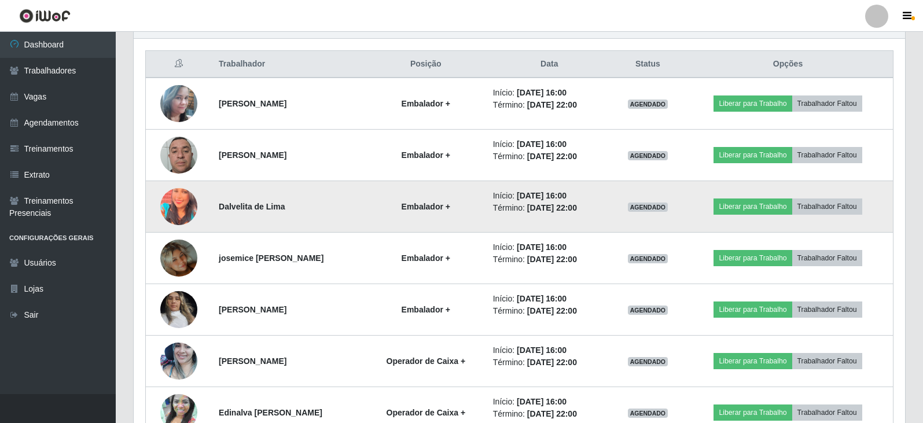
click at [182, 195] on img at bounding box center [178, 206] width 37 height 46
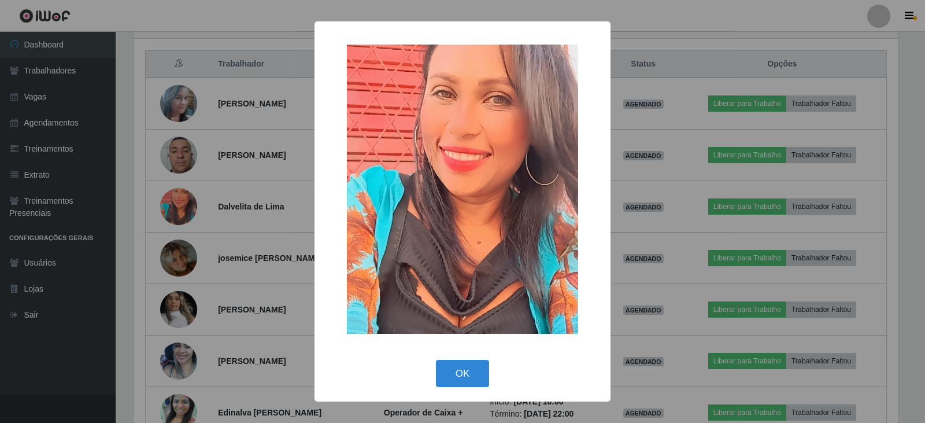
click at [196, 185] on div "× OK Cancel" at bounding box center [462, 211] width 925 height 423
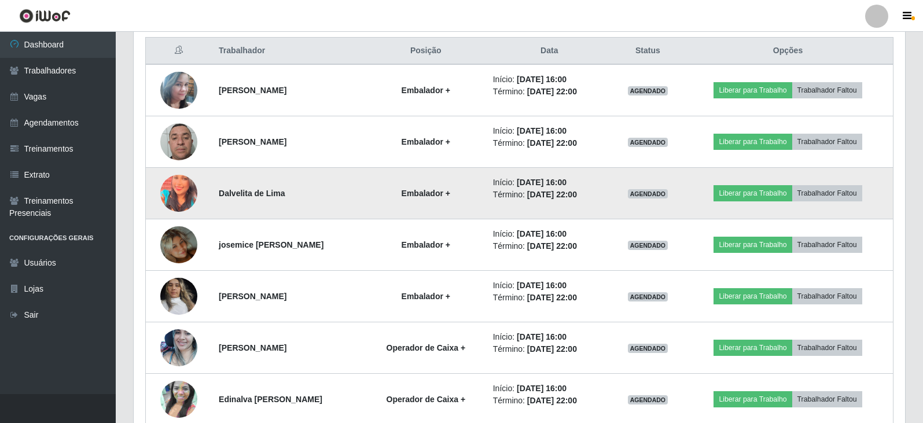
scroll to position [487, 0]
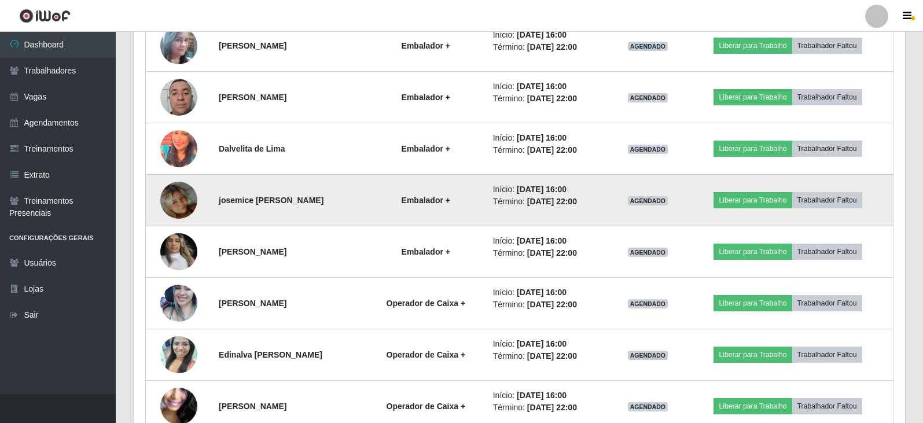
click at [180, 202] on img at bounding box center [178, 200] width 37 height 66
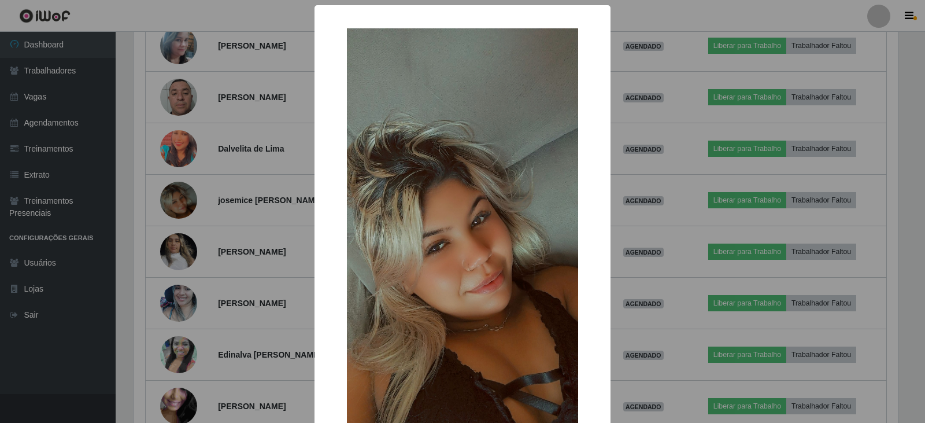
click at [227, 245] on div "× OK Cancel" at bounding box center [462, 211] width 925 height 423
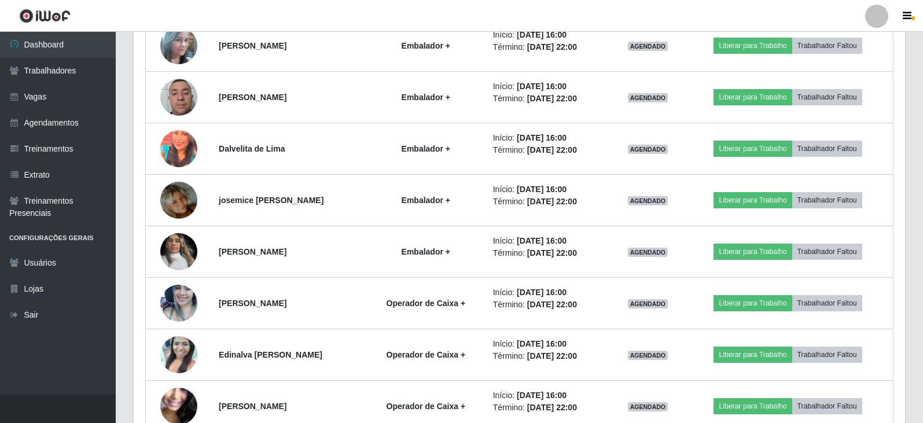
scroll to position [240, 771]
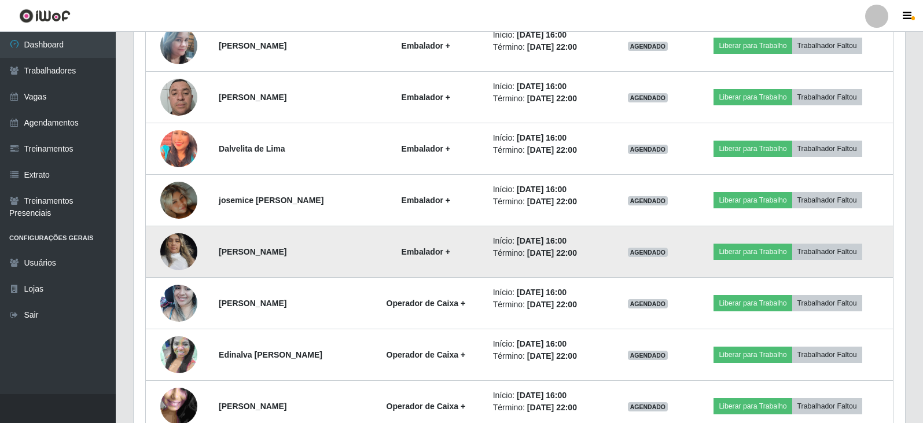
click at [178, 239] on img at bounding box center [178, 251] width 37 height 49
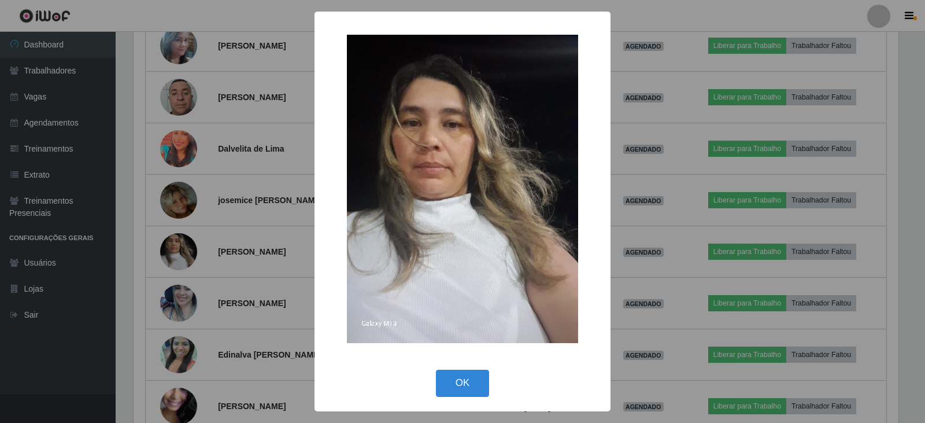
click at [301, 202] on div "× OK Cancel" at bounding box center [462, 211] width 925 height 423
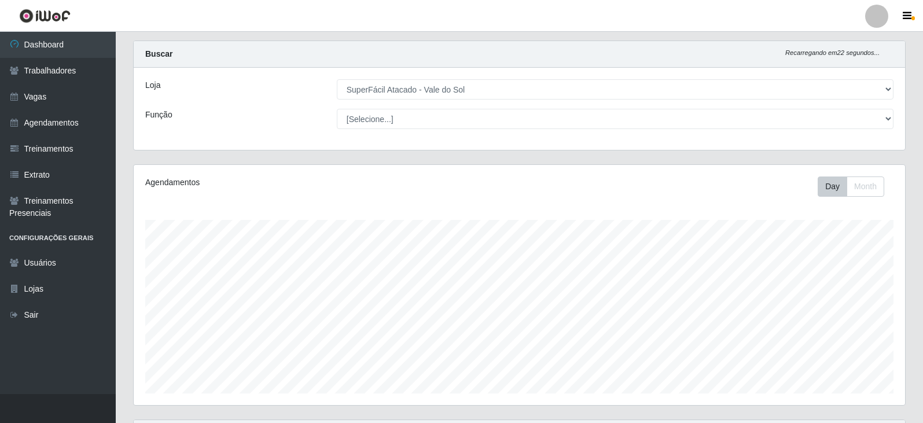
scroll to position [0, 0]
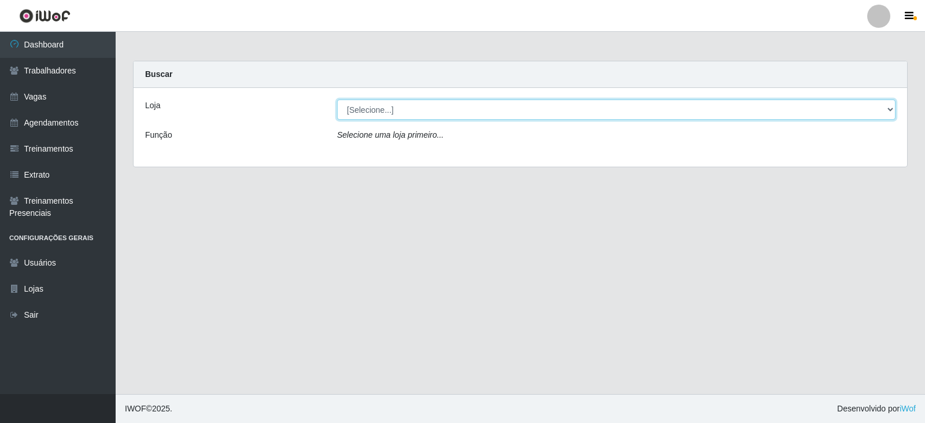
click at [727, 104] on select "[Selecione...] SuperFácil Atacado - Vale do Sol" at bounding box center [616, 109] width 559 height 20
select select "502"
click at [337, 99] on select "[Selecione...] SuperFácil Atacado - Vale do Sol" at bounding box center [616, 109] width 559 height 20
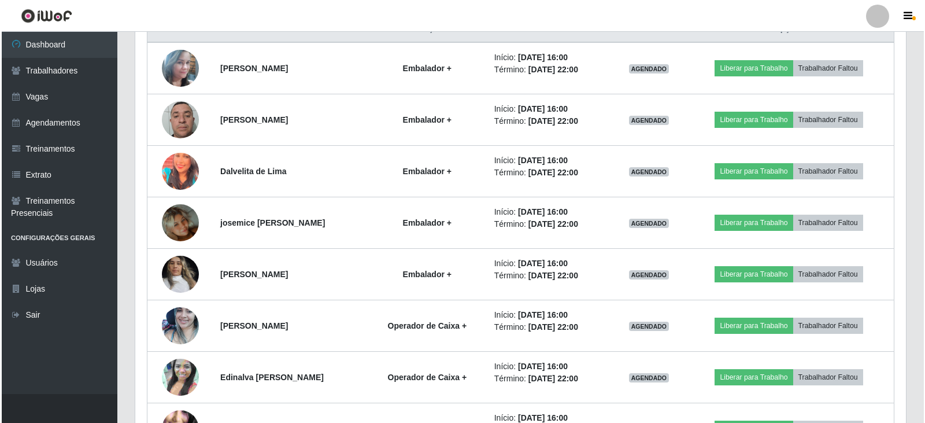
scroll to position [603, 0]
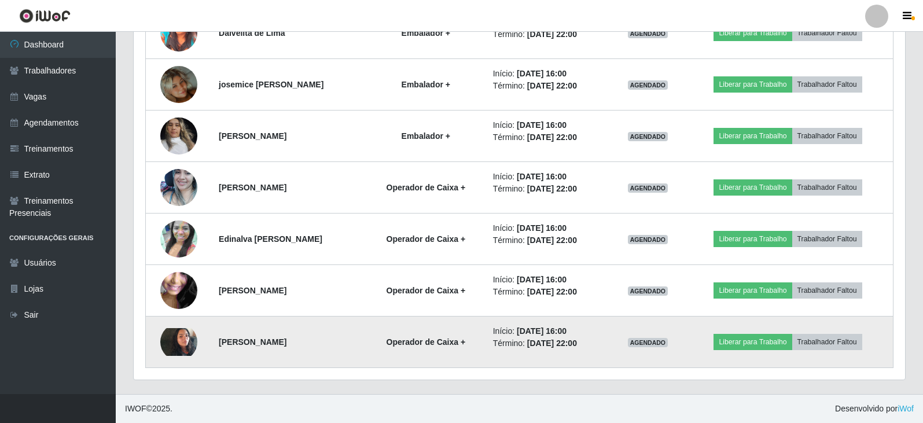
click at [181, 349] on img at bounding box center [178, 342] width 37 height 28
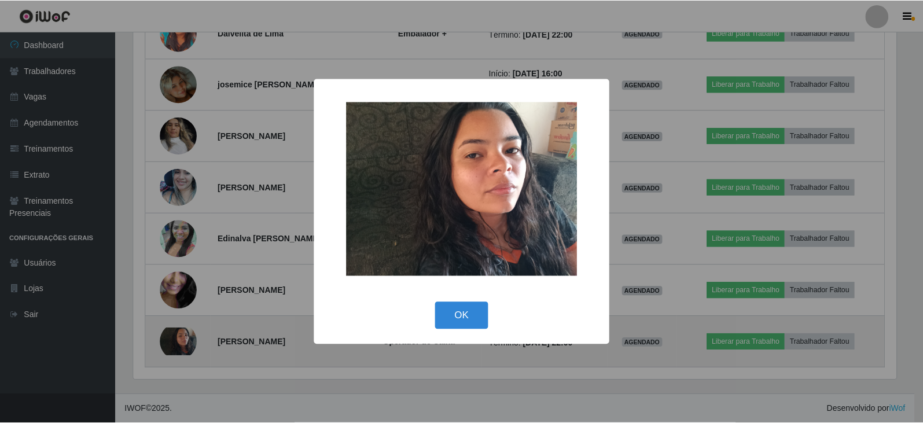
scroll to position [240, 765]
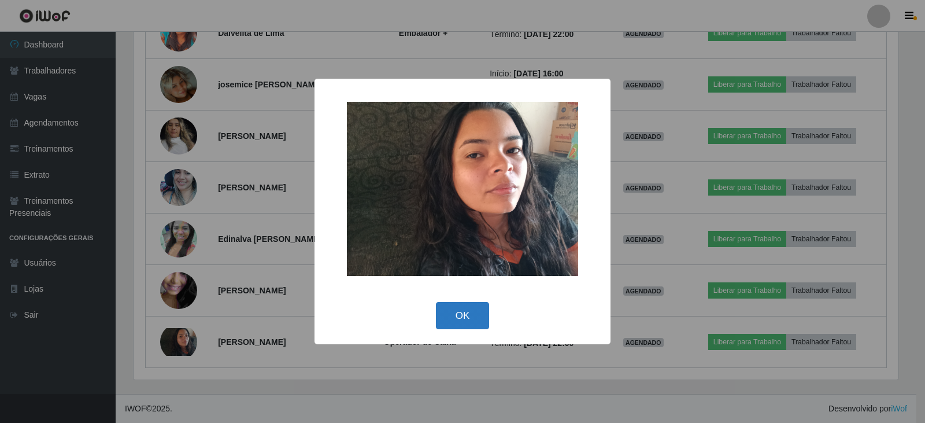
click at [475, 322] on button "OK" at bounding box center [463, 315] width 54 height 27
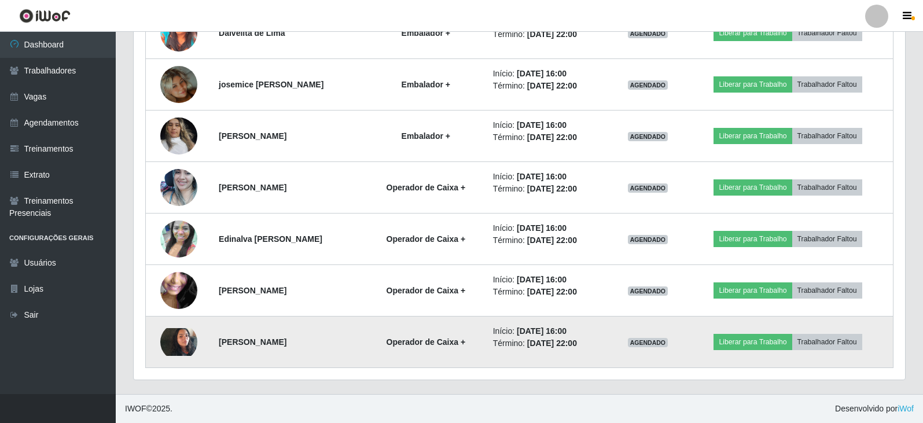
scroll to position [240, 771]
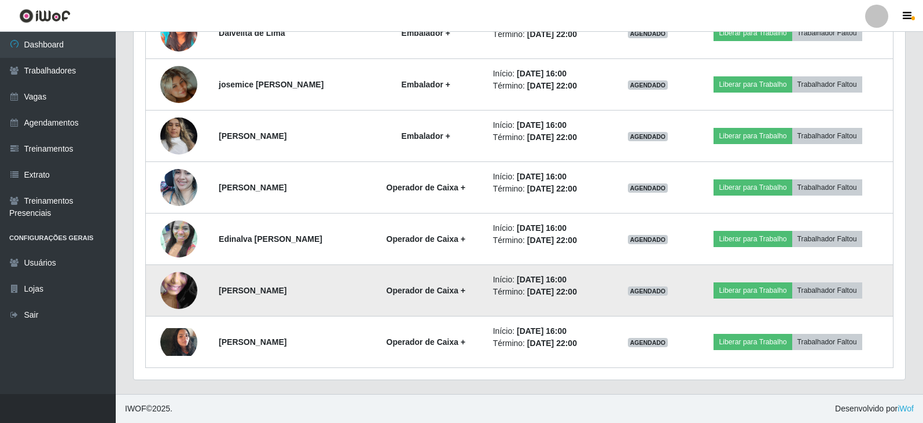
click at [222, 295] on strong "[PERSON_NAME]" at bounding box center [253, 290] width 68 height 9
click at [187, 288] on img at bounding box center [178, 290] width 37 height 83
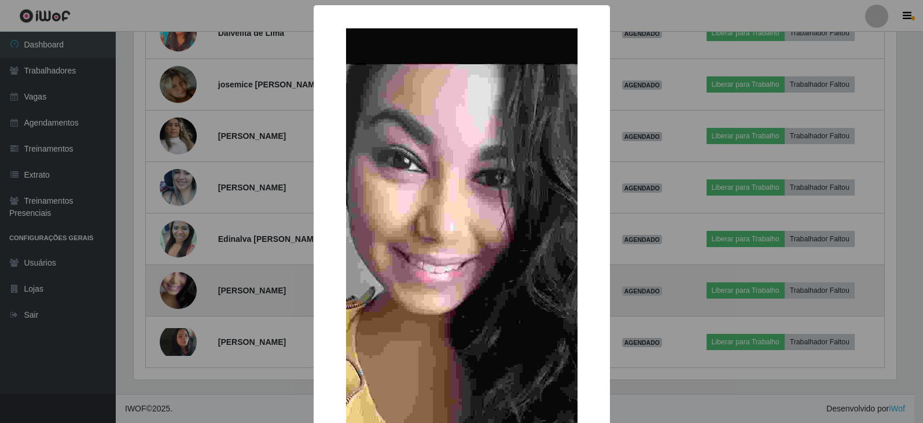
scroll to position [240, 765]
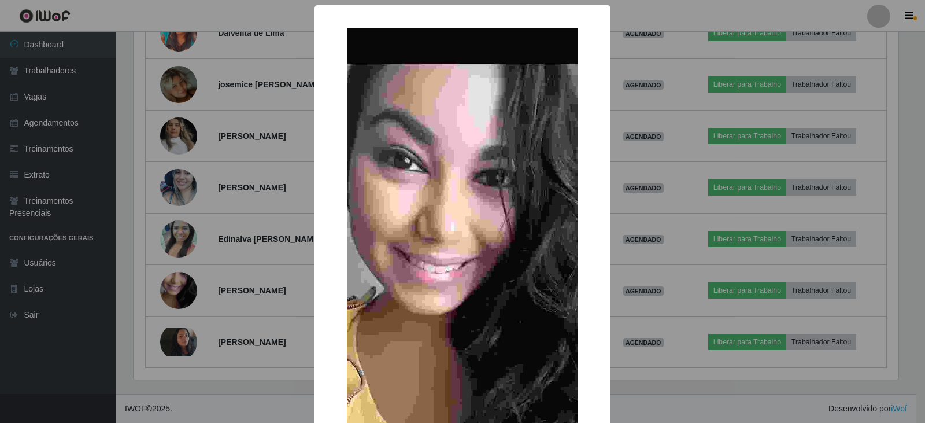
click at [639, 95] on div "× OK Cancel" at bounding box center [462, 211] width 925 height 423
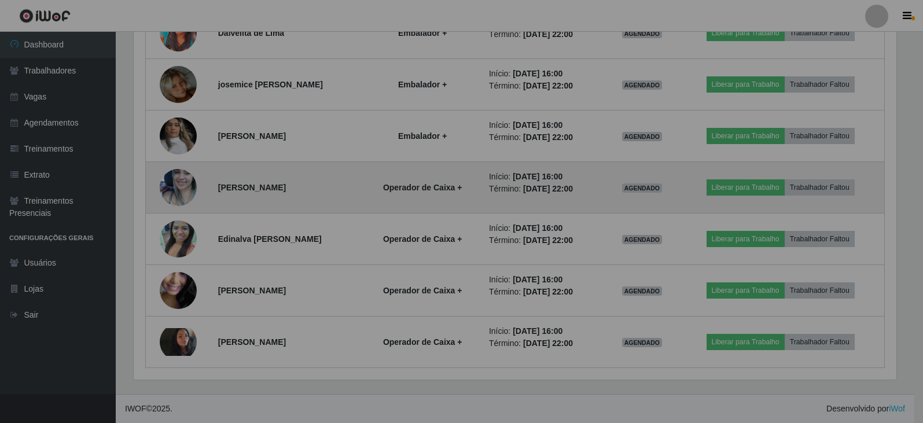
scroll to position [240, 771]
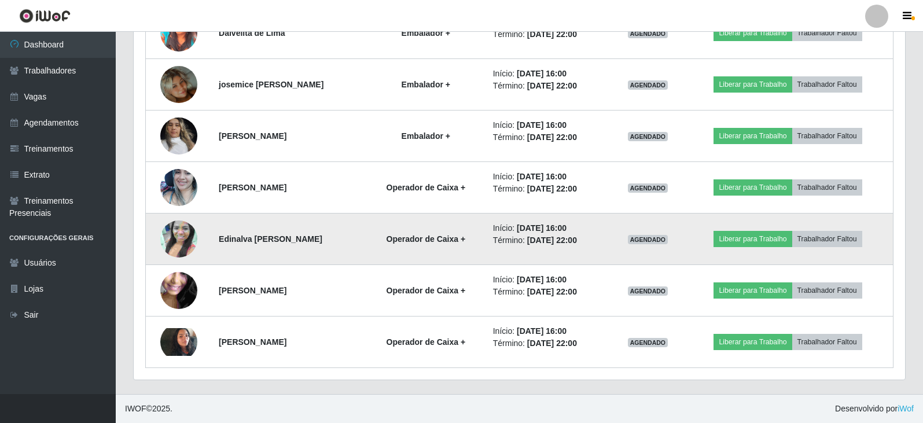
click at [168, 235] on img at bounding box center [178, 239] width 37 height 66
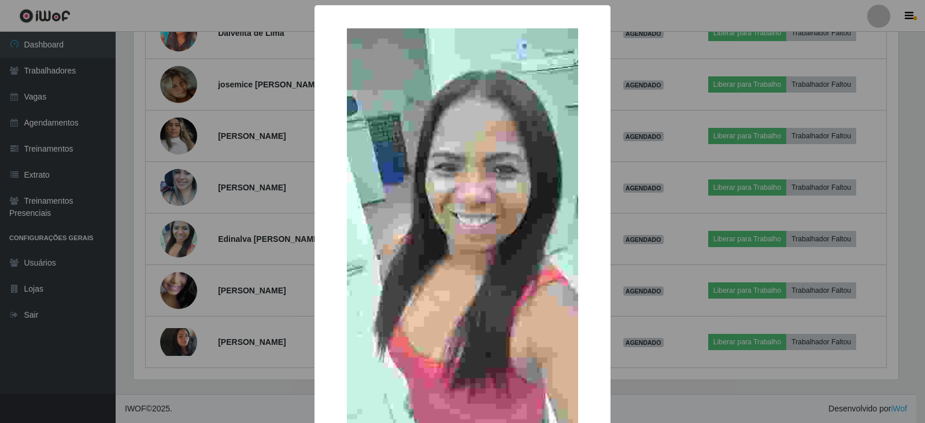
click at [264, 257] on div "× OK Cancel" at bounding box center [462, 211] width 925 height 423
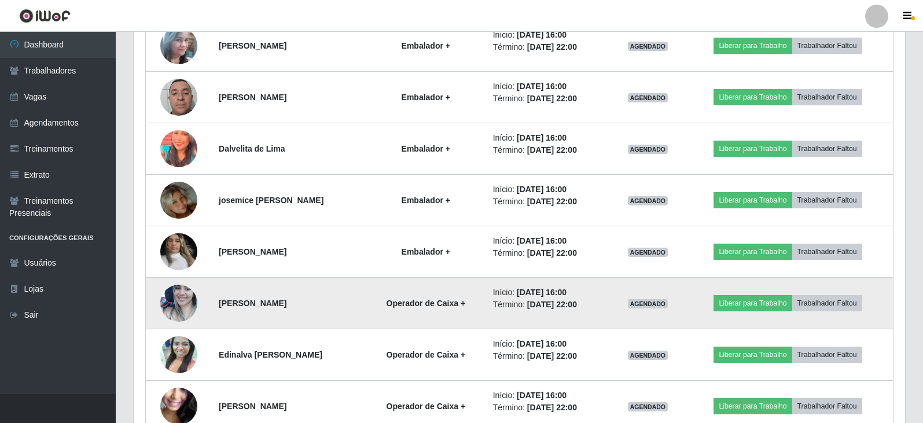
scroll to position [429, 0]
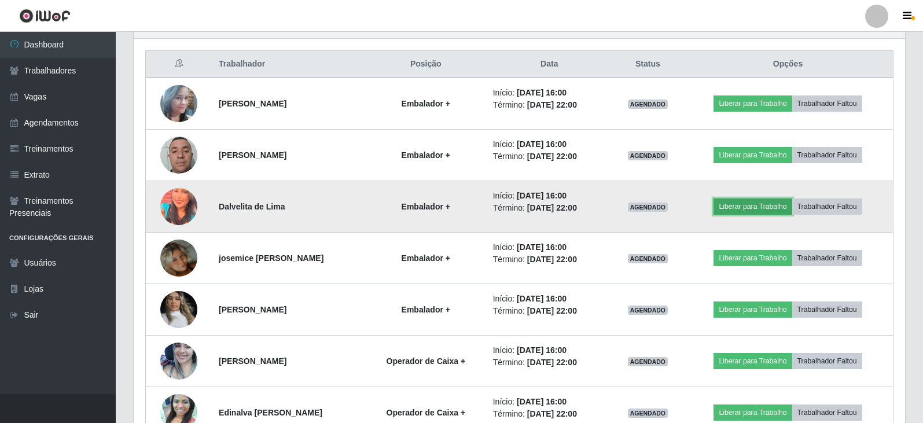
click at [757, 209] on button "Liberar para Trabalho" at bounding box center [752, 206] width 78 height 16
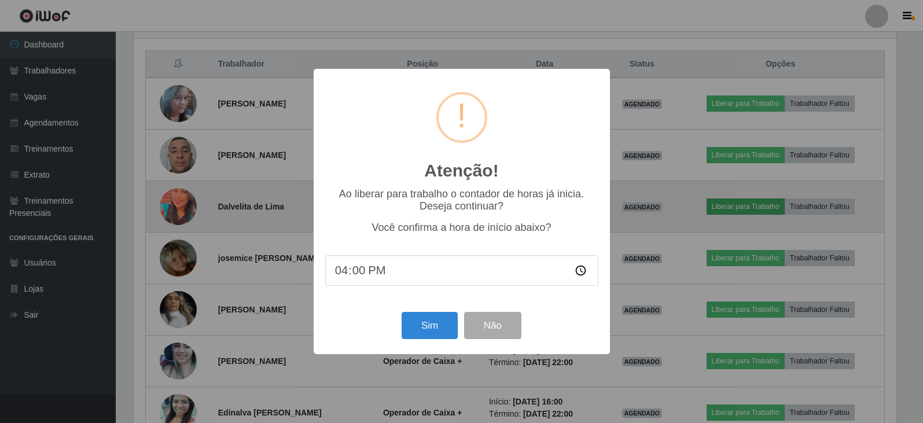
scroll to position [240, 765]
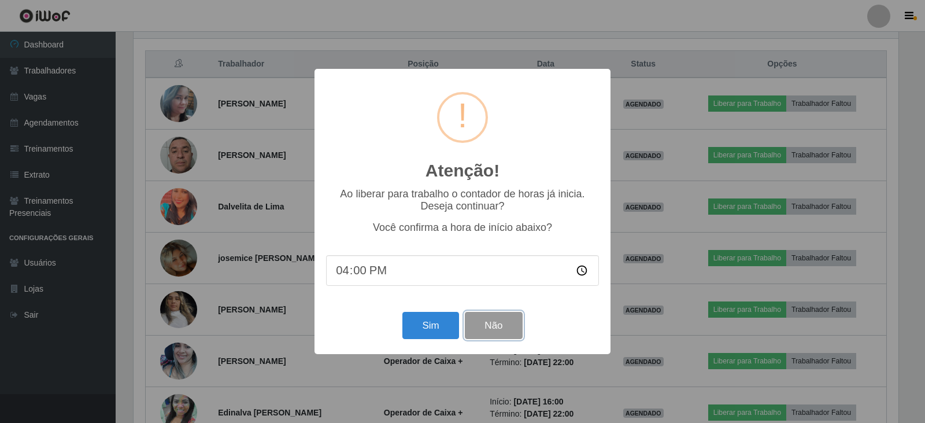
click at [517, 333] on button "Não" at bounding box center [493, 325] width 57 height 27
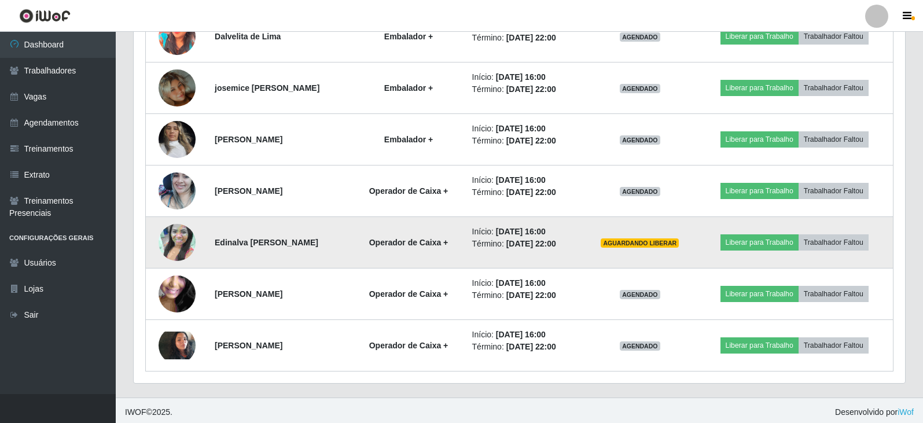
scroll to position [603, 0]
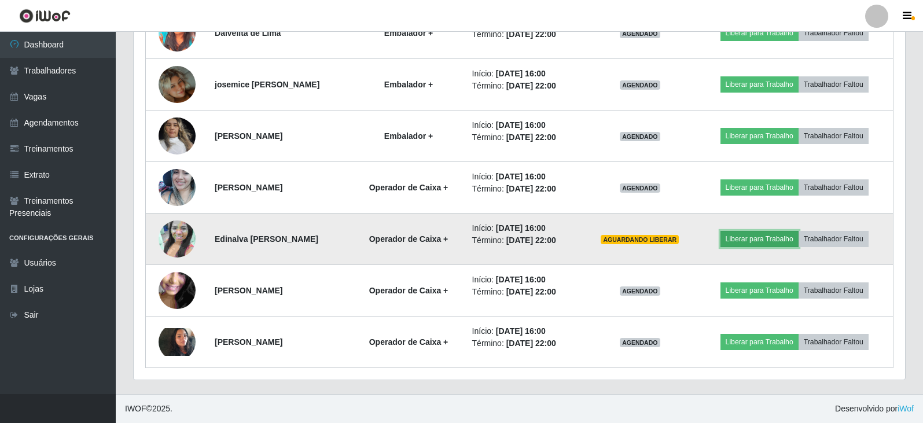
click at [747, 235] on button "Liberar para Trabalho" at bounding box center [759, 239] width 78 height 16
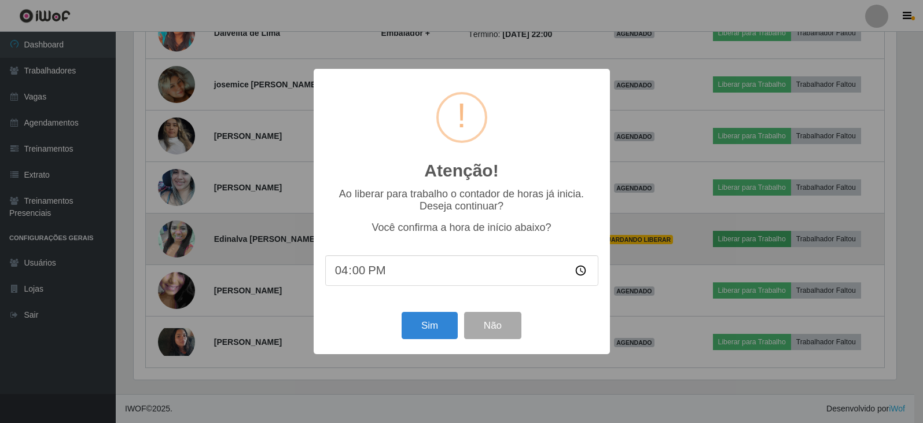
scroll to position [240, 765]
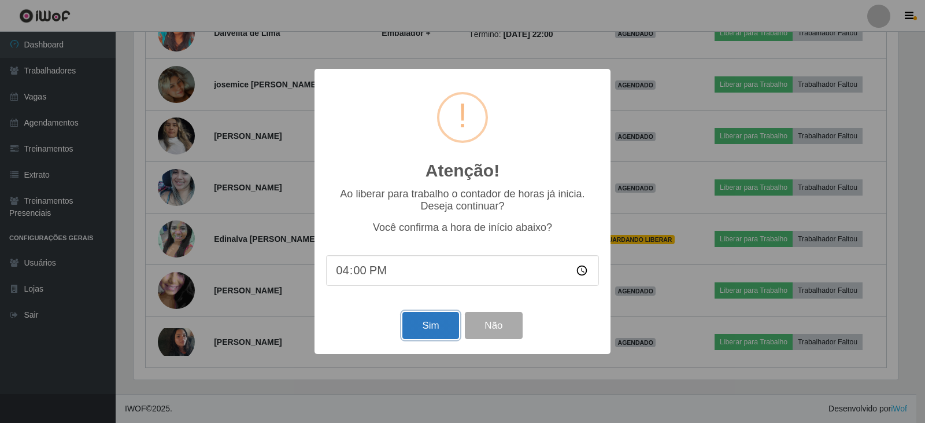
click at [437, 328] on button "Sim" at bounding box center [431, 325] width 56 height 27
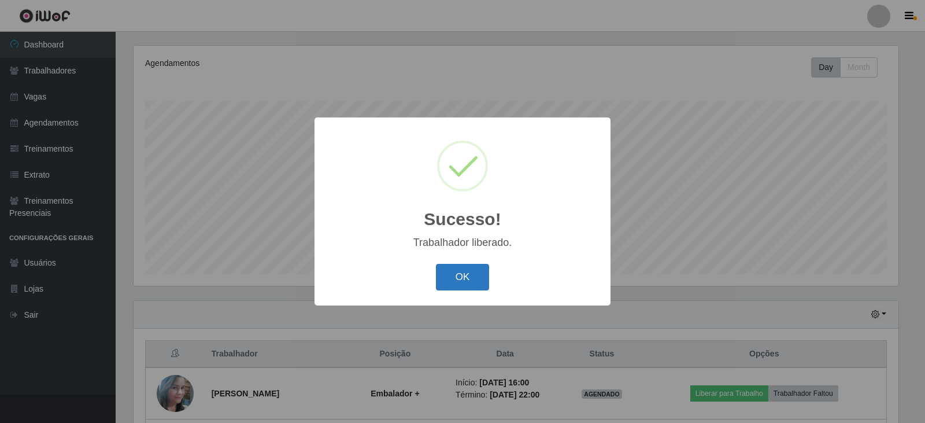
click at [471, 289] on button "OK" at bounding box center [463, 277] width 54 height 27
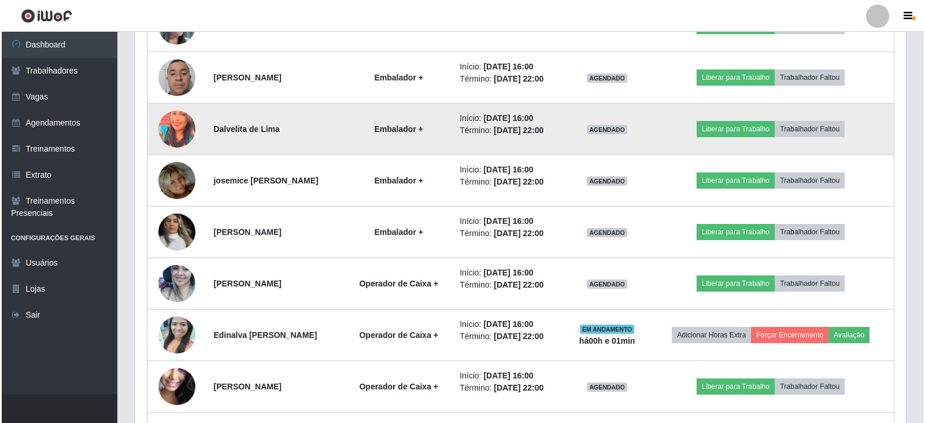
scroll to position [486, 0]
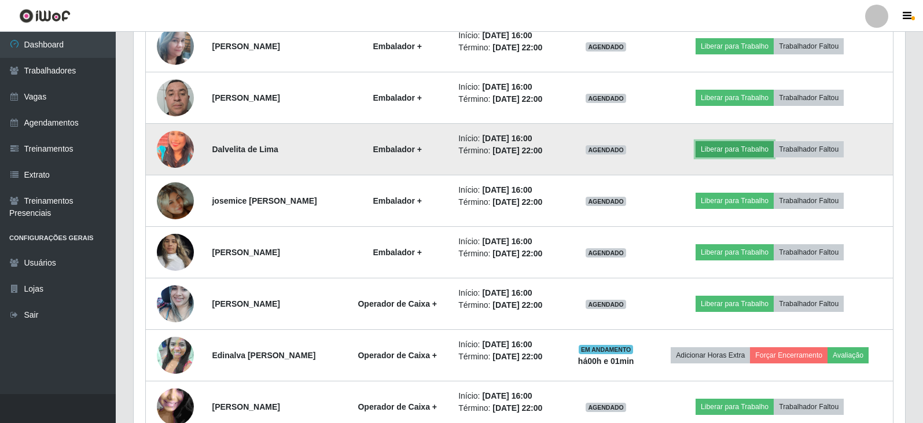
click at [758, 153] on button "Liberar para Trabalho" at bounding box center [734, 149] width 78 height 16
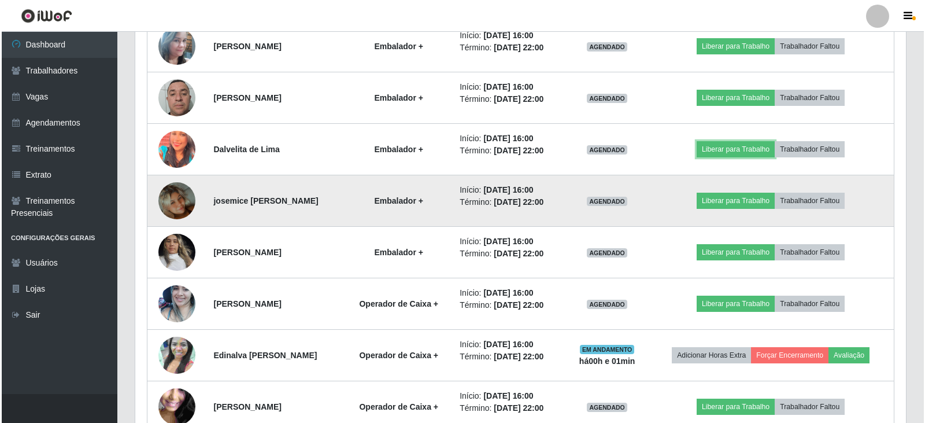
scroll to position [240, 771]
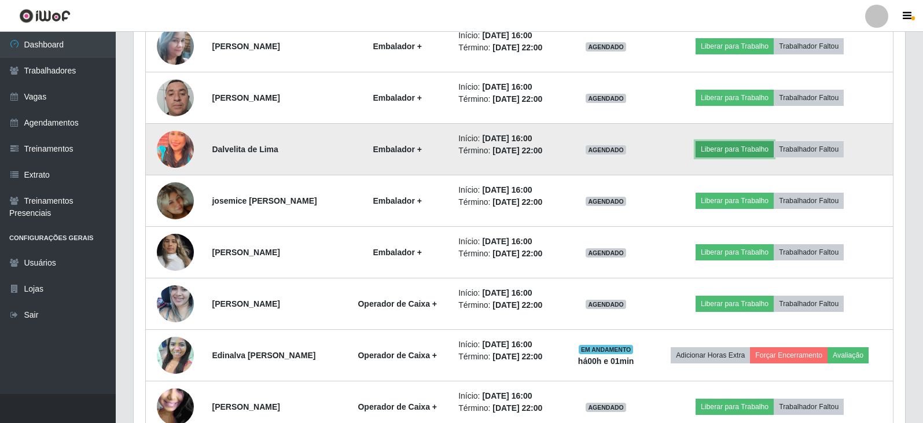
click at [742, 156] on button "Liberar para Trabalho" at bounding box center [734, 149] width 78 height 16
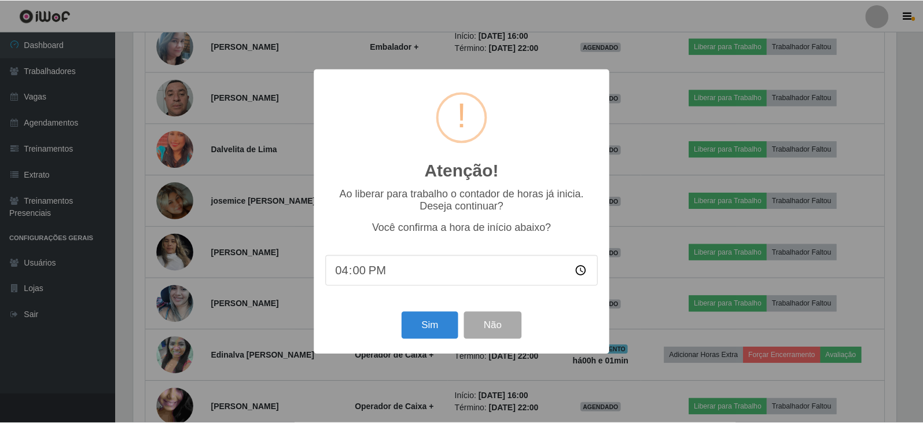
scroll to position [240, 765]
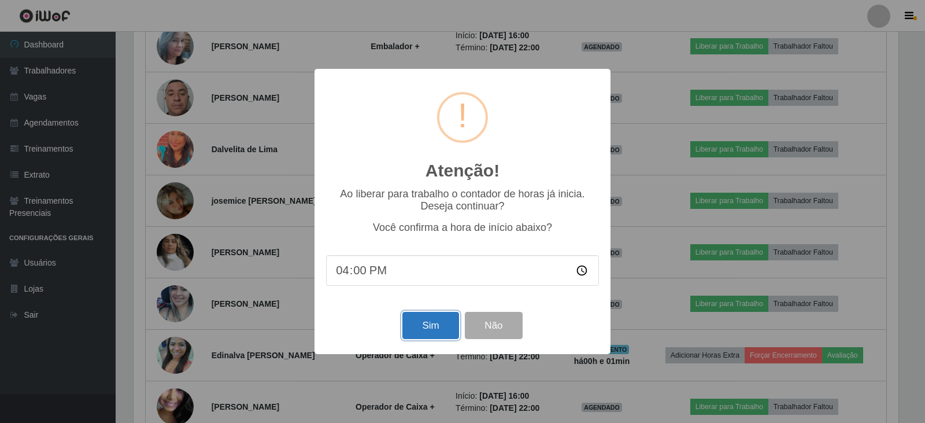
click at [436, 328] on button "Sim" at bounding box center [431, 325] width 56 height 27
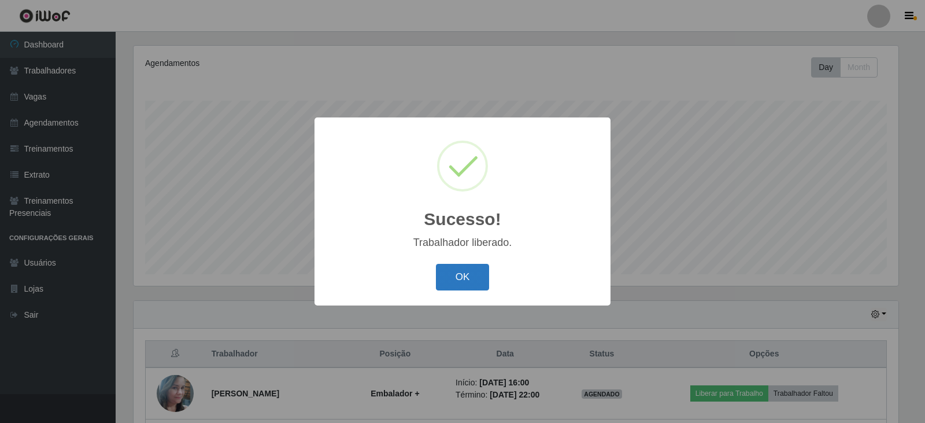
click at [471, 274] on button "OK" at bounding box center [463, 277] width 54 height 27
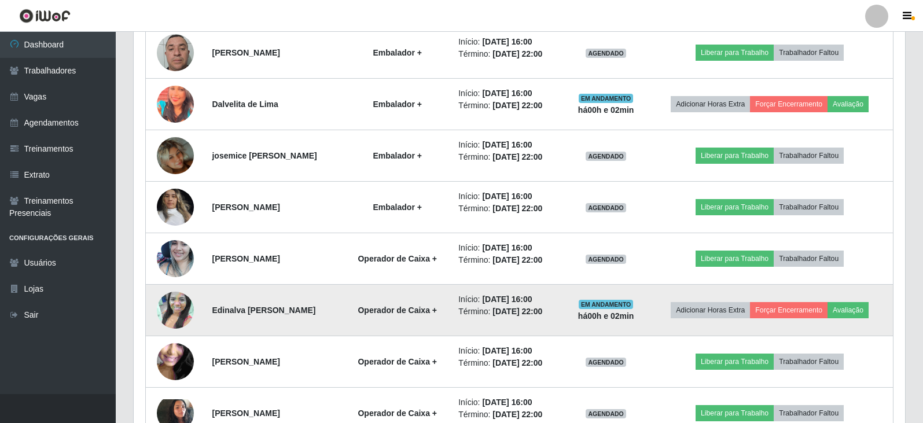
scroll to position [602, 0]
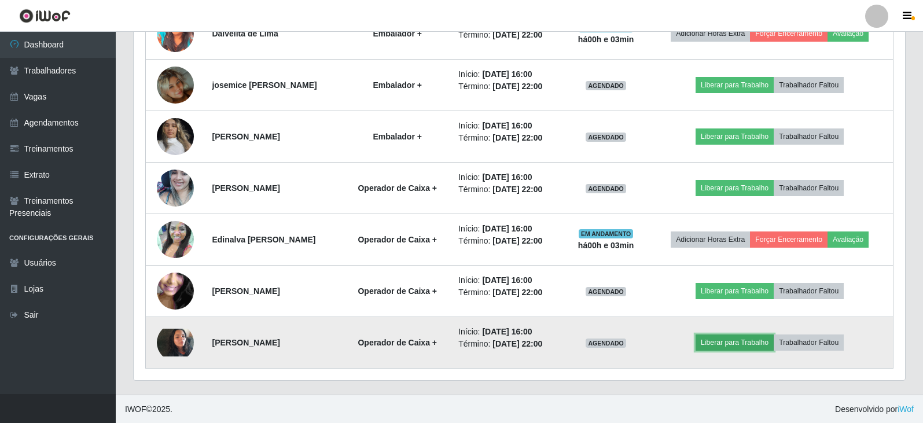
click at [759, 342] on button "Liberar para Trabalho" at bounding box center [734, 342] width 78 height 16
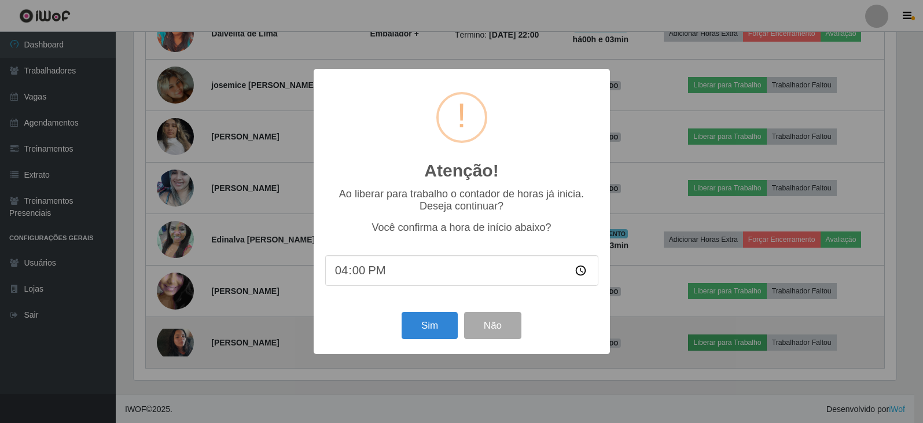
scroll to position [240, 765]
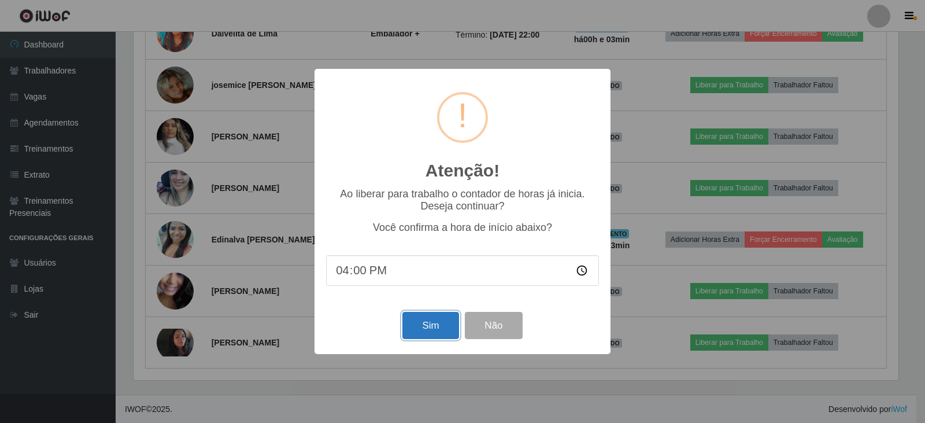
click at [442, 331] on button "Sim" at bounding box center [431, 325] width 56 height 27
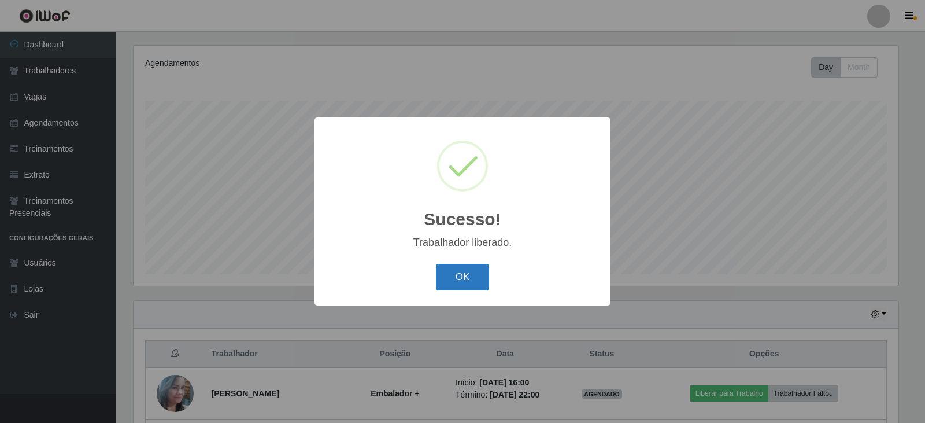
click at [472, 275] on button "OK" at bounding box center [463, 277] width 54 height 27
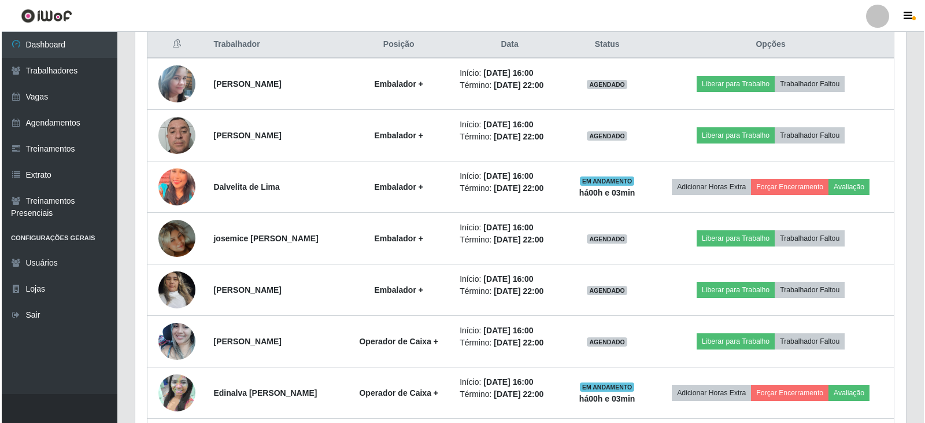
scroll to position [429, 0]
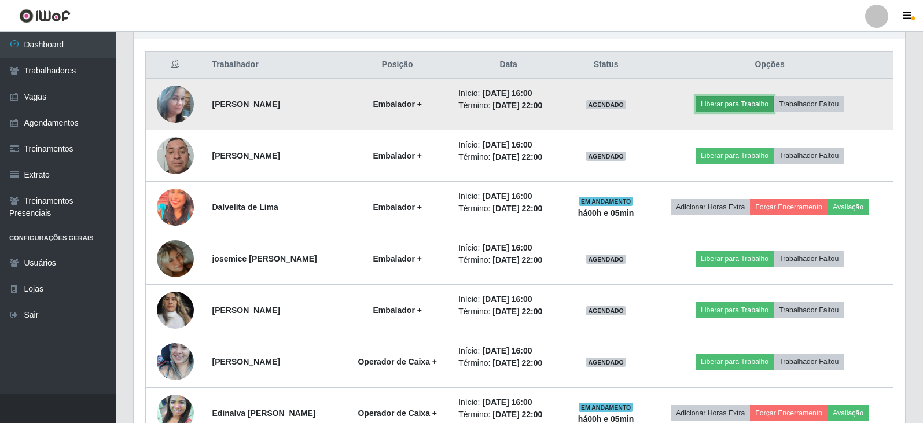
click at [756, 108] on button "Liberar para Trabalho" at bounding box center [734, 104] width 78 height 16
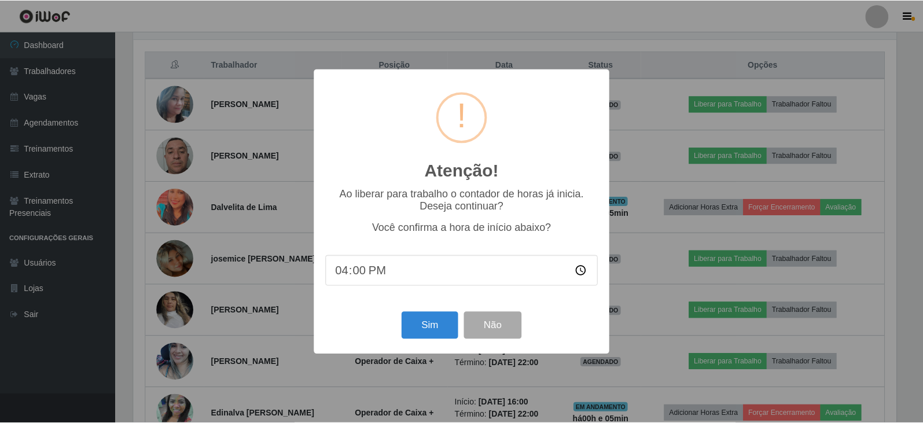
scroll to position [240, 765]
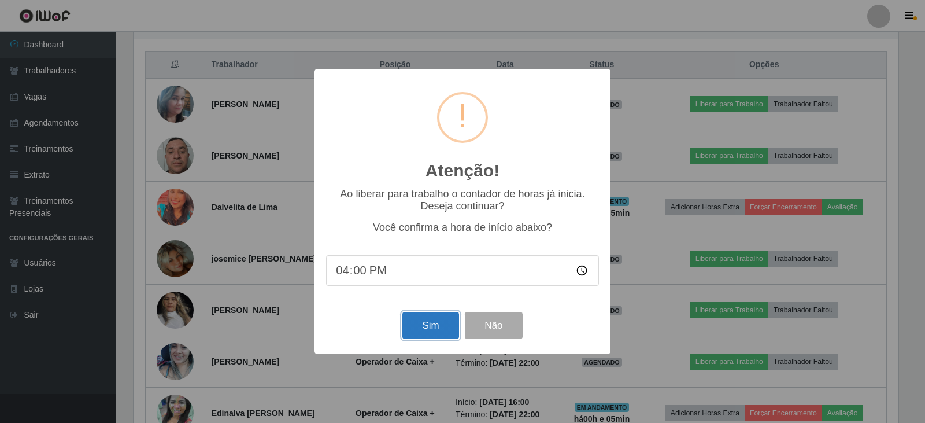
click at [419, 331] on button "Sim" at bounding box center [431, 325] width 56 height 27
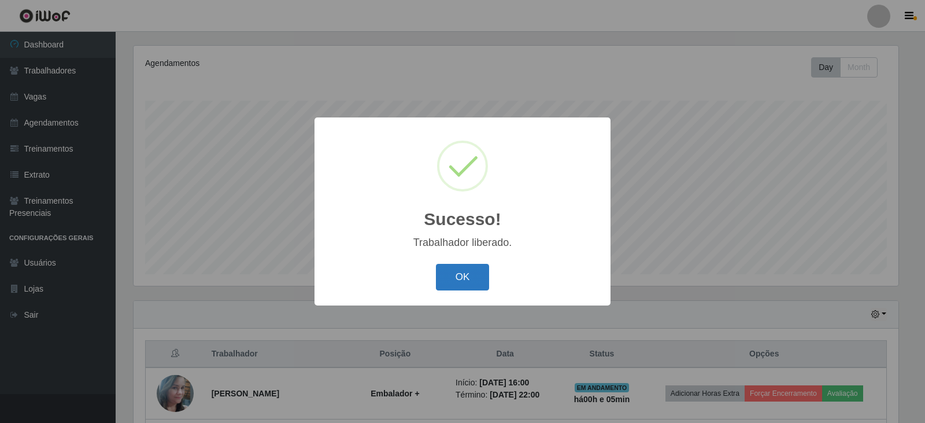
click at [467, 286] on button "OK" at bounding box center [463, 277] width 54 height 27
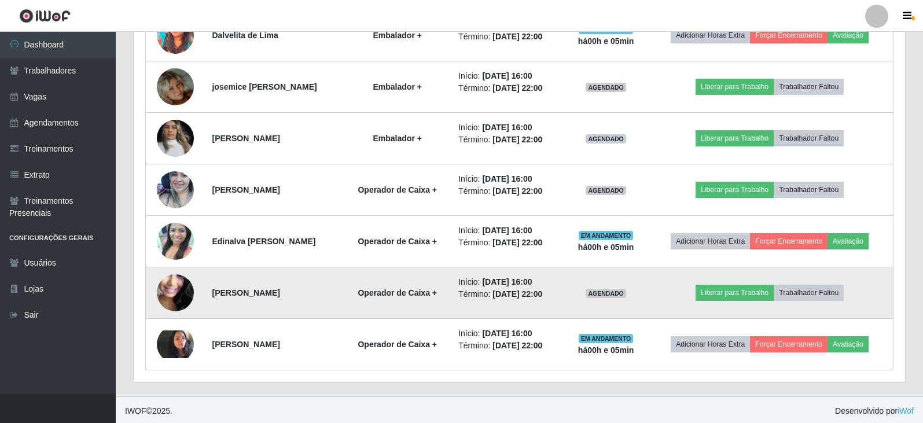
scroll to position [603, 0]
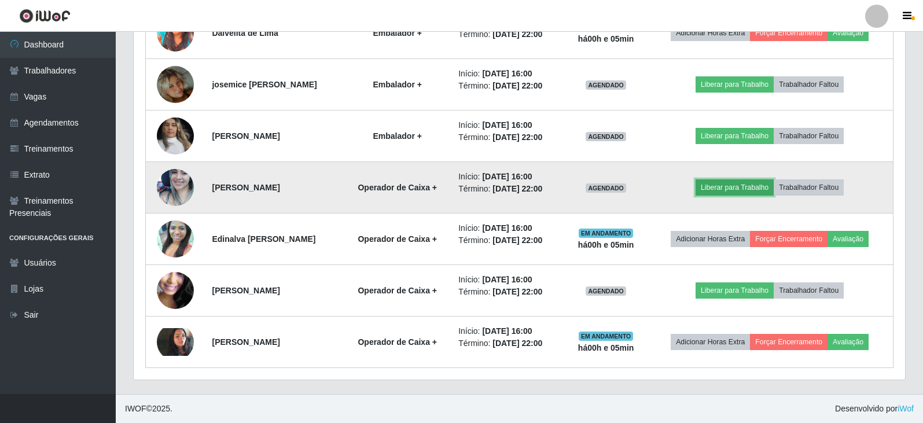
click at [751, 194] on button "Liberar para Trabalho" at bounding box center [734, 187] width 78 height 16
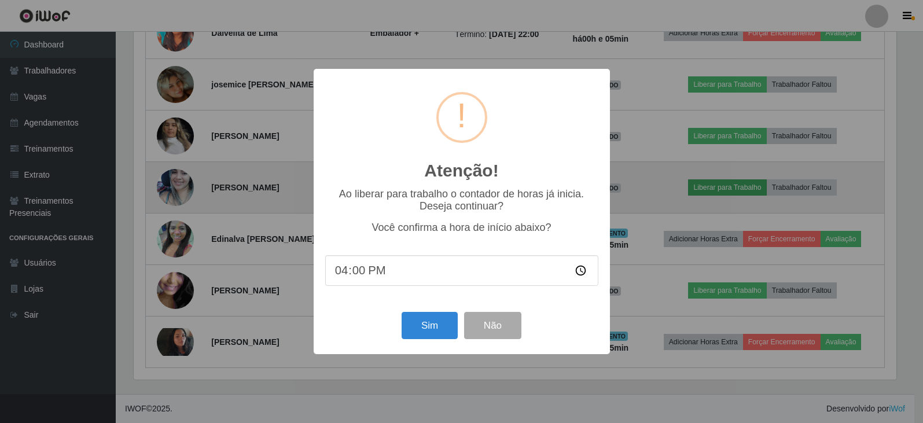
scroll to position [240, 765]
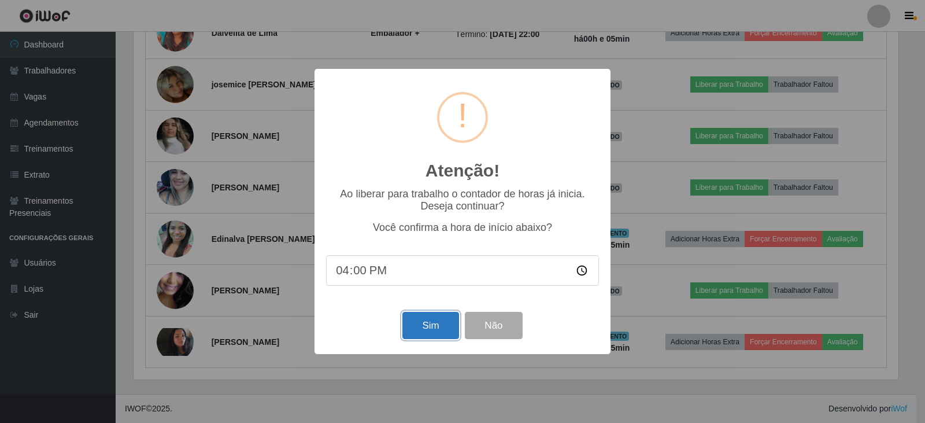
click at [450, 323] on button "Sim" at bounding box center [431, 325] width 56 height 27
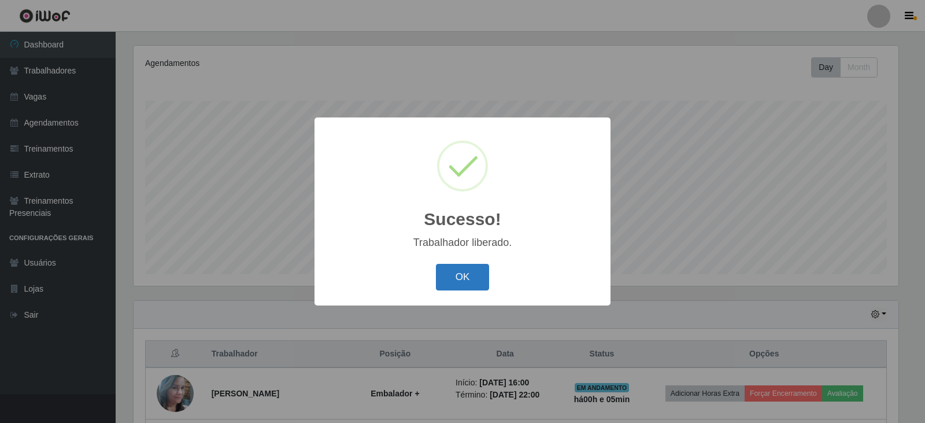
click at [472, 276] on button "OK" at bounding box center [463, 277] width 54 height 27
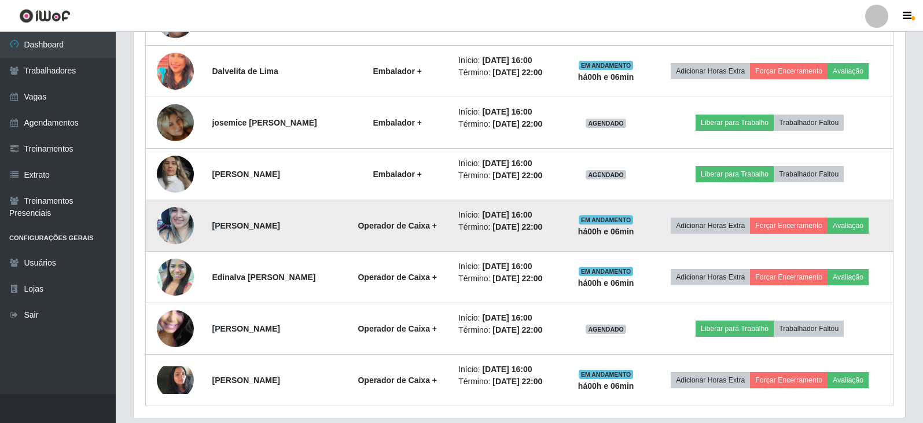
scroll to position [544, 0]
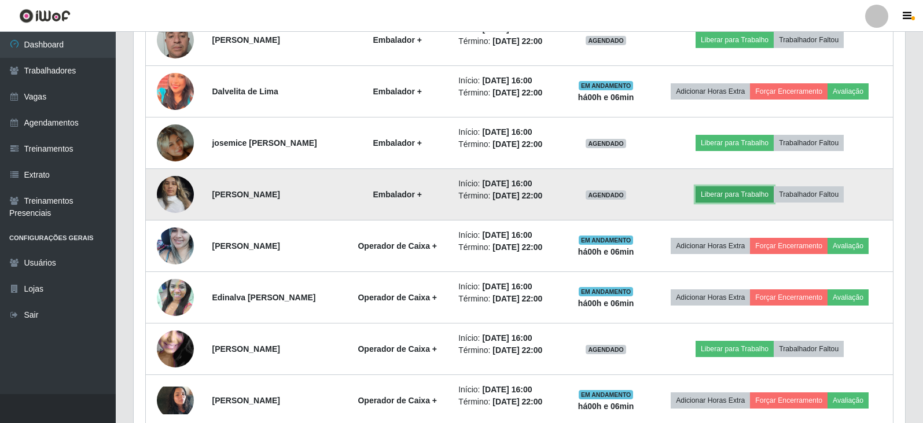
click at [737, 193] on button "Liberar para Trabalho" at bounding box center [734, 194] width 78 height 16
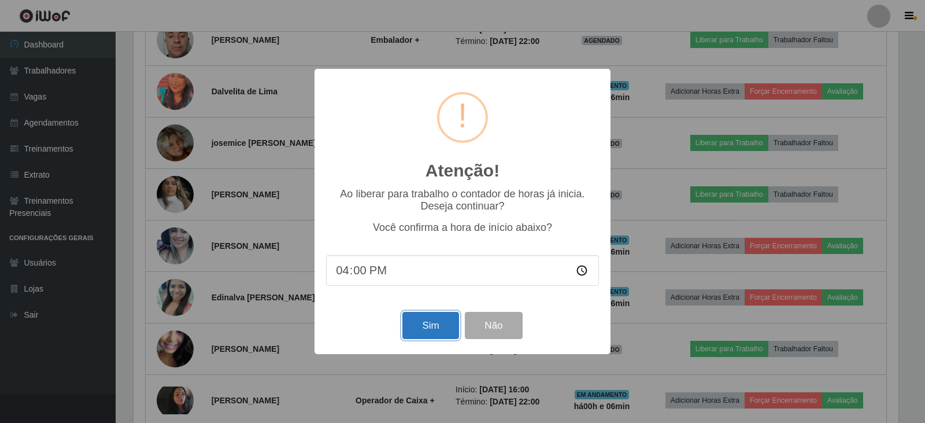
click at [435, 325] on button "Sim" at bounding box center [431, 325] width 56 height 27
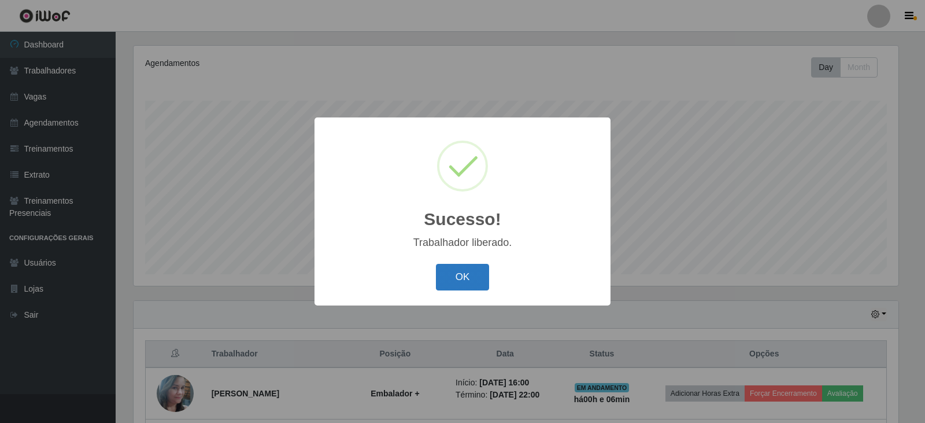
click at [449, 286] on button "OK" at bounding box center [463, 277] width 54 height 27
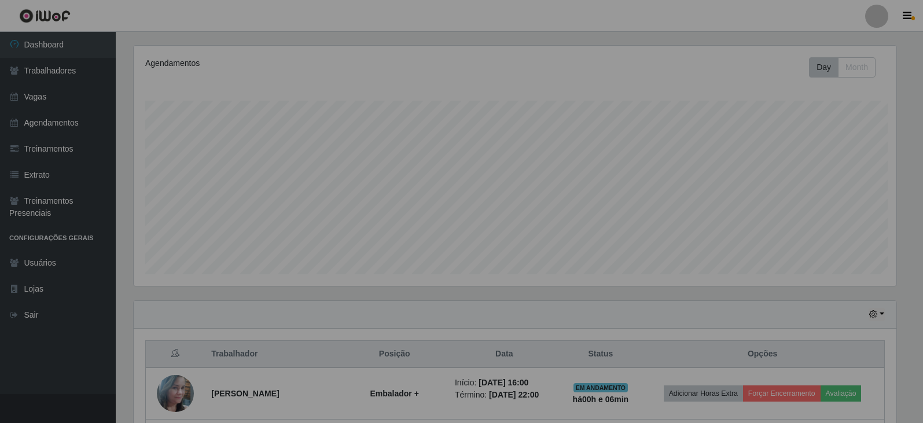
scroll to position [0, 0]
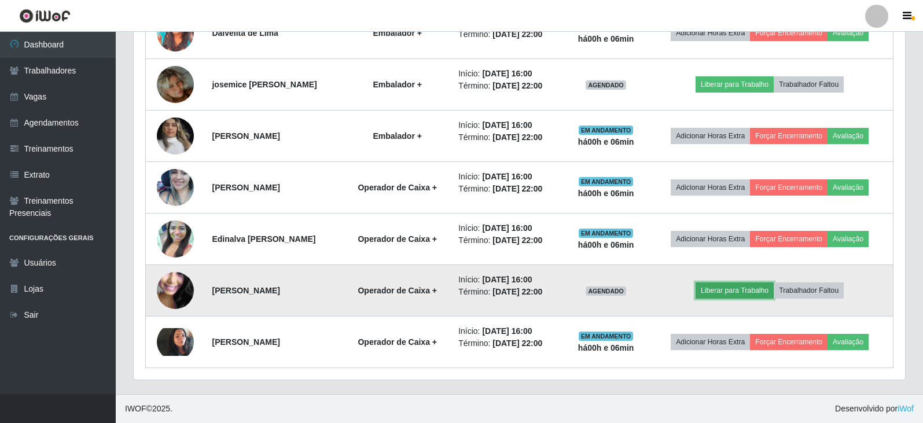
click at [770, 287] on button "Liberar para Trabalho" at bounding box center [734, 290] width 78 height 16
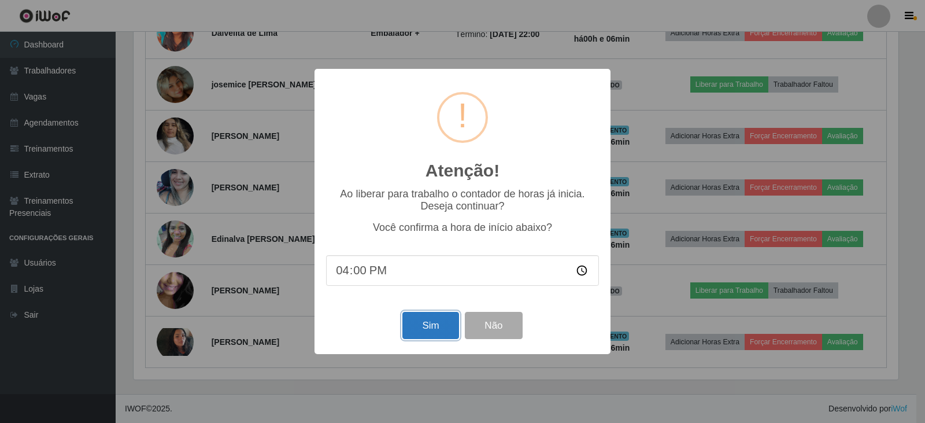
click at [434, 318] on button "Sim" at bounding box center [431, 325] width 56 height 27
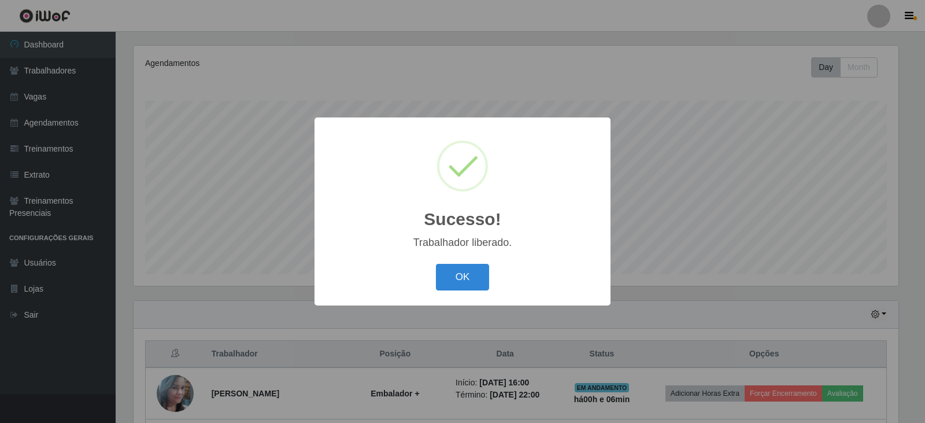
click at [469, 293] on div "OK Cancel" at bounding box center [462, 276] width 273 height 33
click at [474, 285] on button "OK" at bounding box center [463, 277] width 54 height 27
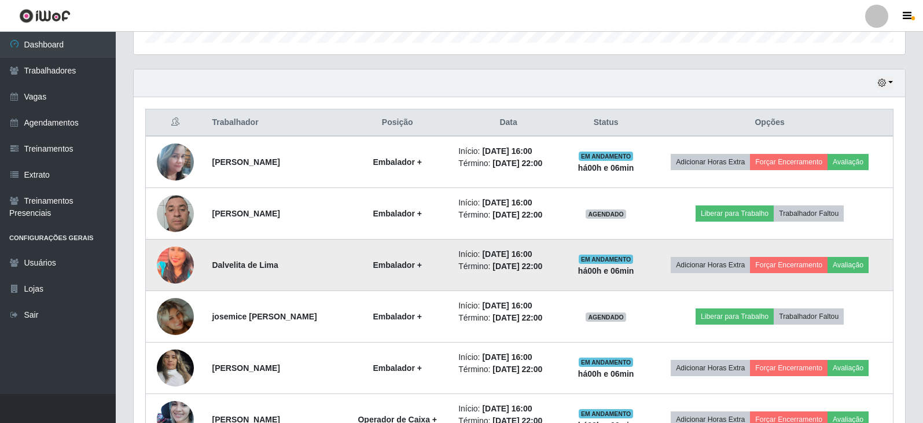
scroll to position [486, 0]
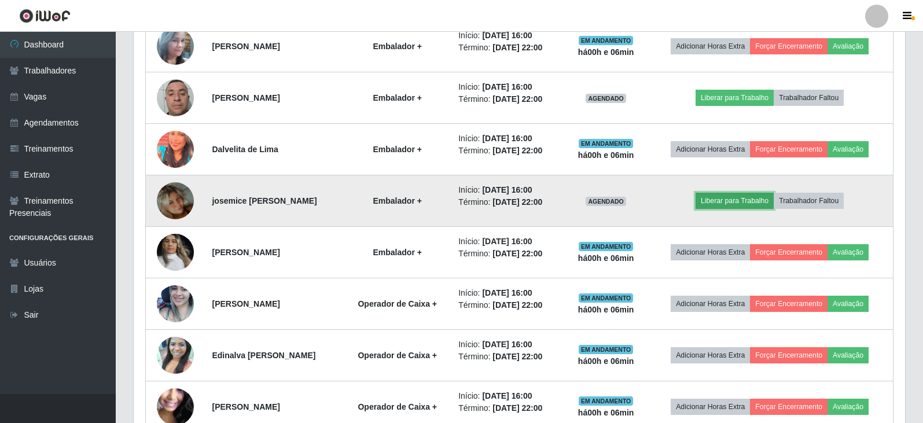
click at [761, 200] on button "Liberar para Trabalho" at bounding box center [734, 201] width 78 height 16
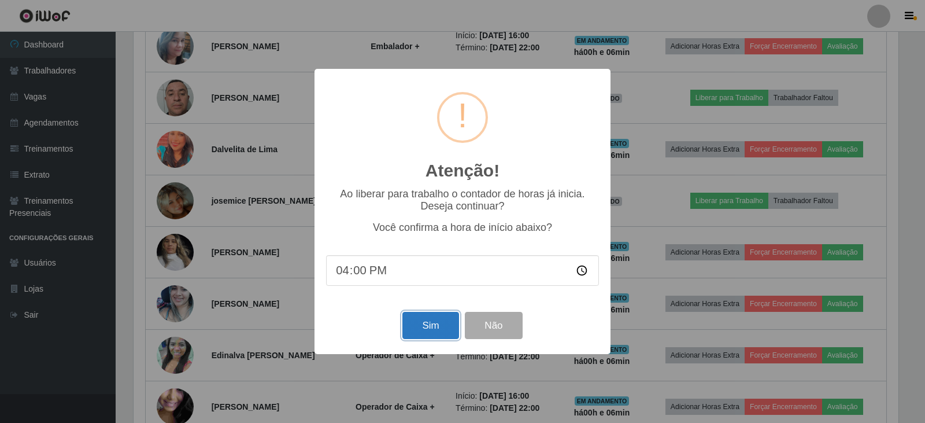
click at [430, 329] on button "Sim" at bounding box center [431, 325] width 56 height 27
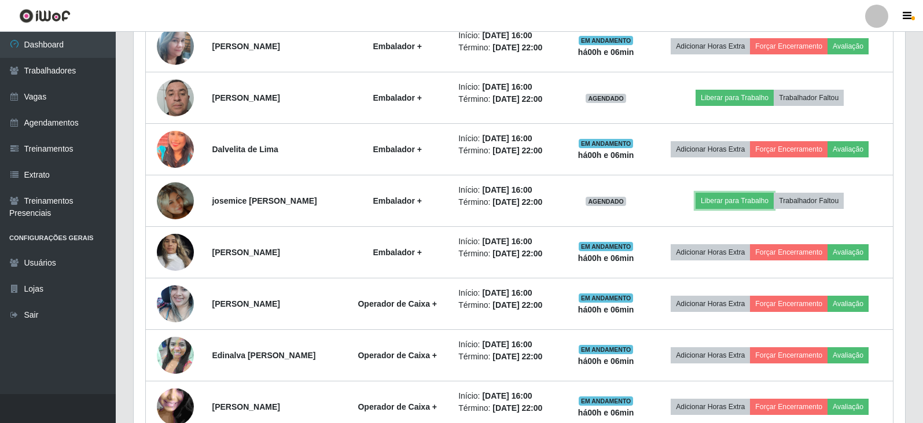
scroll to position [578185, 577654]
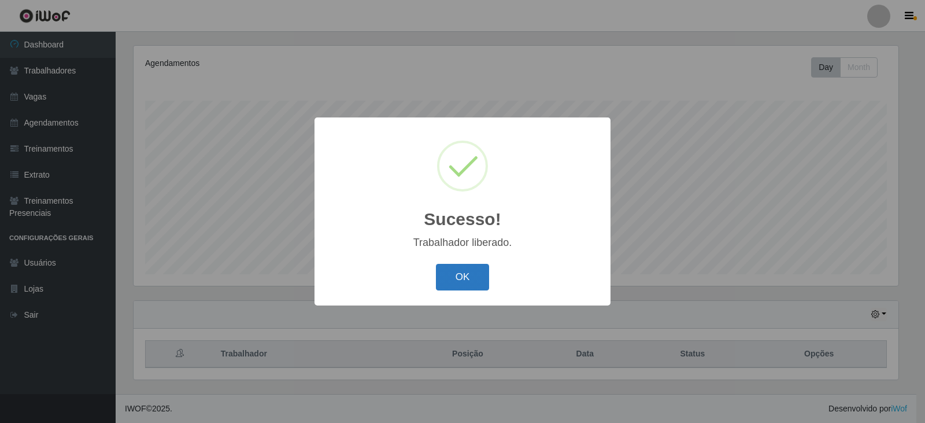
click at [477, 283] on button "OK" at bounding box center [463, 277] width 54 height 27
